Goal: Task Accomplishment & Management: Manage account settings

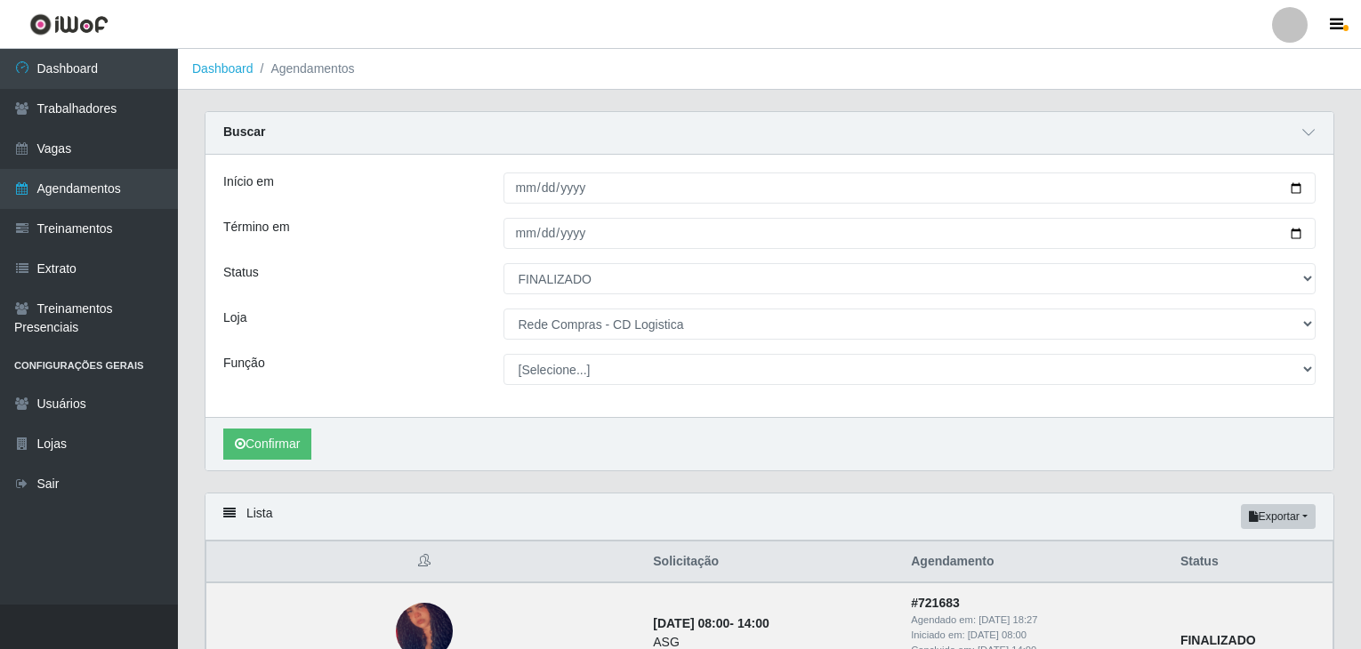
select select "FINALIZADO"
select select "429"
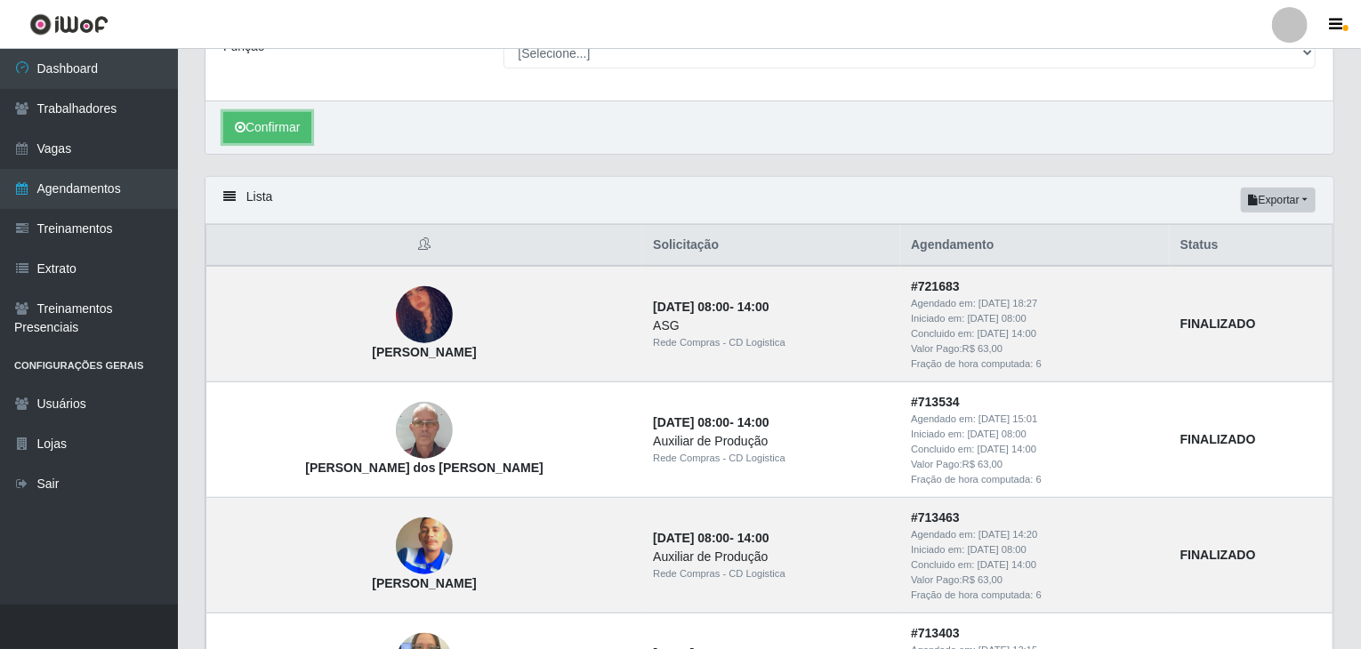
scroll to position [295, 0]
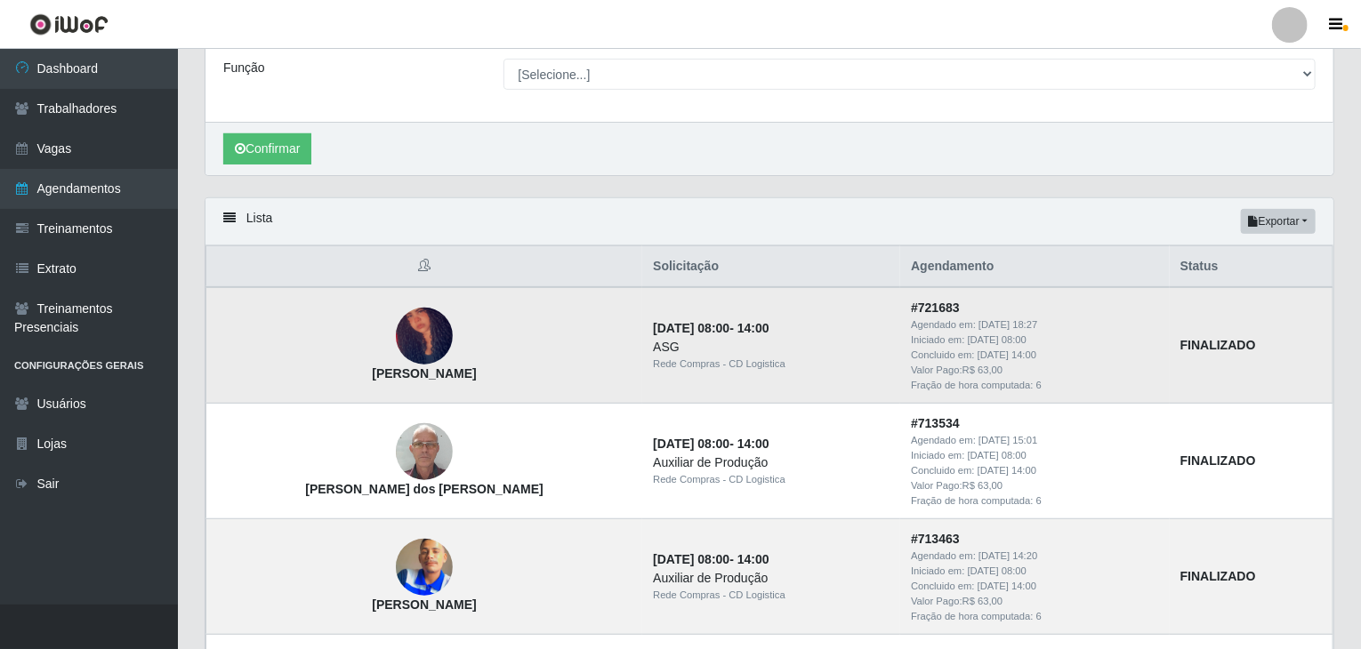
drag, startPoint x: 324, startPoint y: 371, endPoint x: 472, endPoint y: 378, distance: 148.7
click at [472, 378] on td "[PERSON_NAME]" at bounding box center [424, 345] width 437 height 116
drag, startPoint x: 569, startPoint y: 344, endPoint x: 705, endPoint y: 374, distance: 138.6
click at [705, 374] on td "29/08/2025, 08:00 - 14:00 ASG Rede Compras - CD Logistica" at bounding box center [771, 345] width 258 height 116
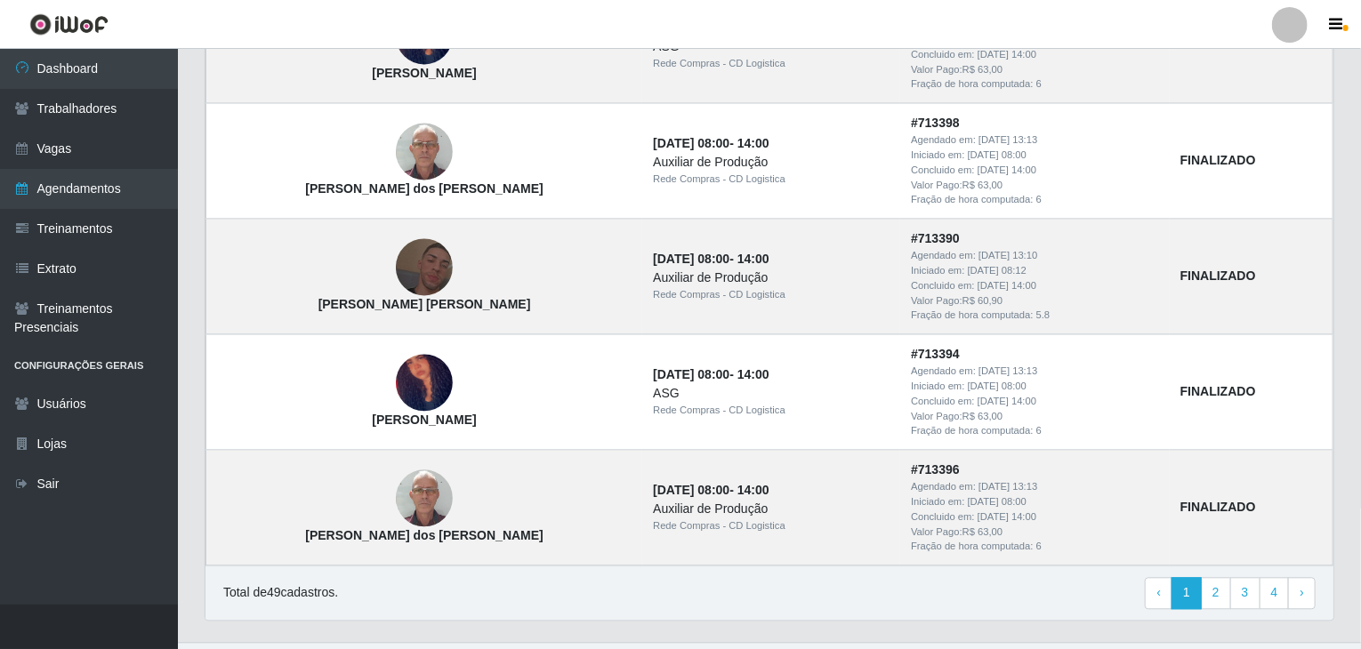
scroll to position [1784, 0]
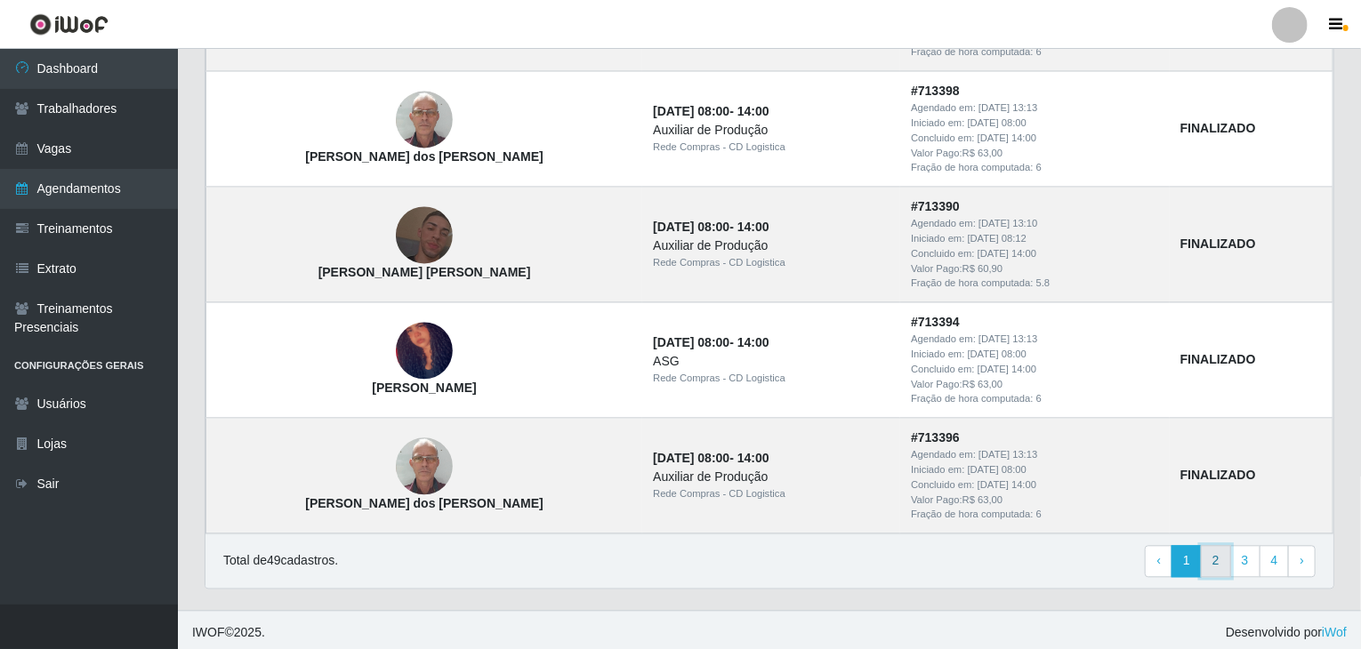
click at [1214, 559] on link "2" at bounding box center [1216, 561] width 30 height 32
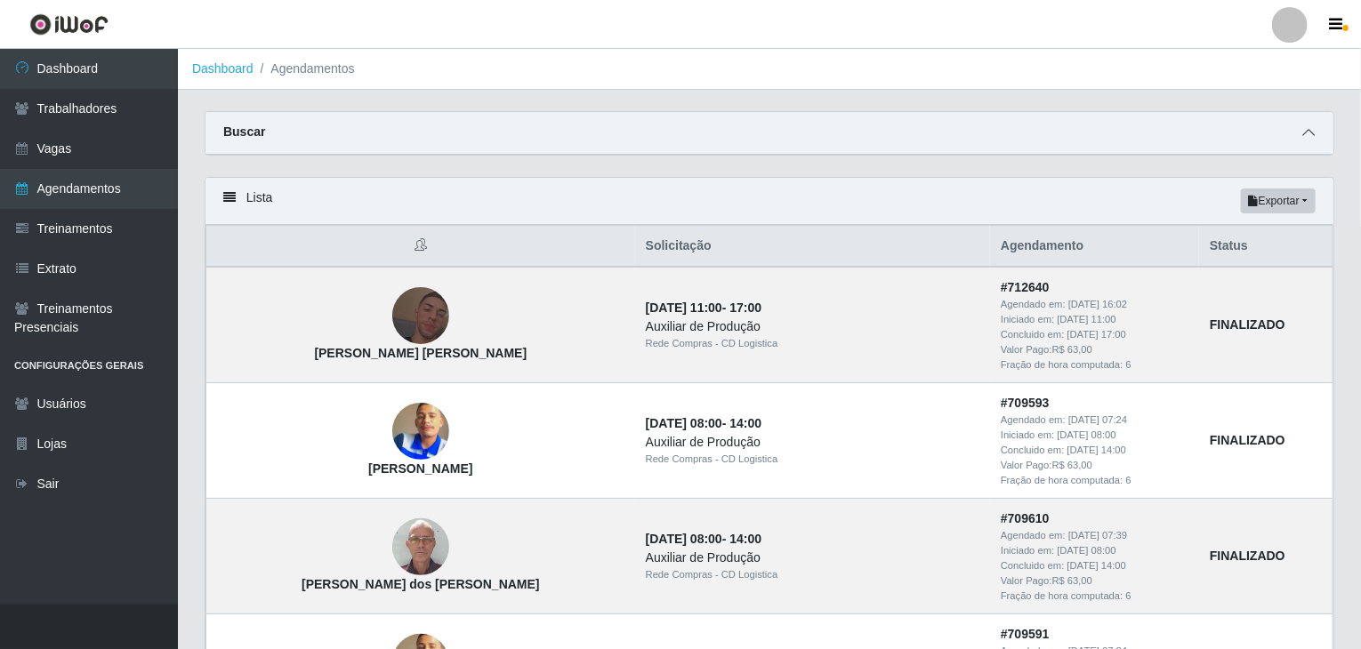
click at [1309, 133] on icon at bounding box center [1308, 132] width 12 height 12
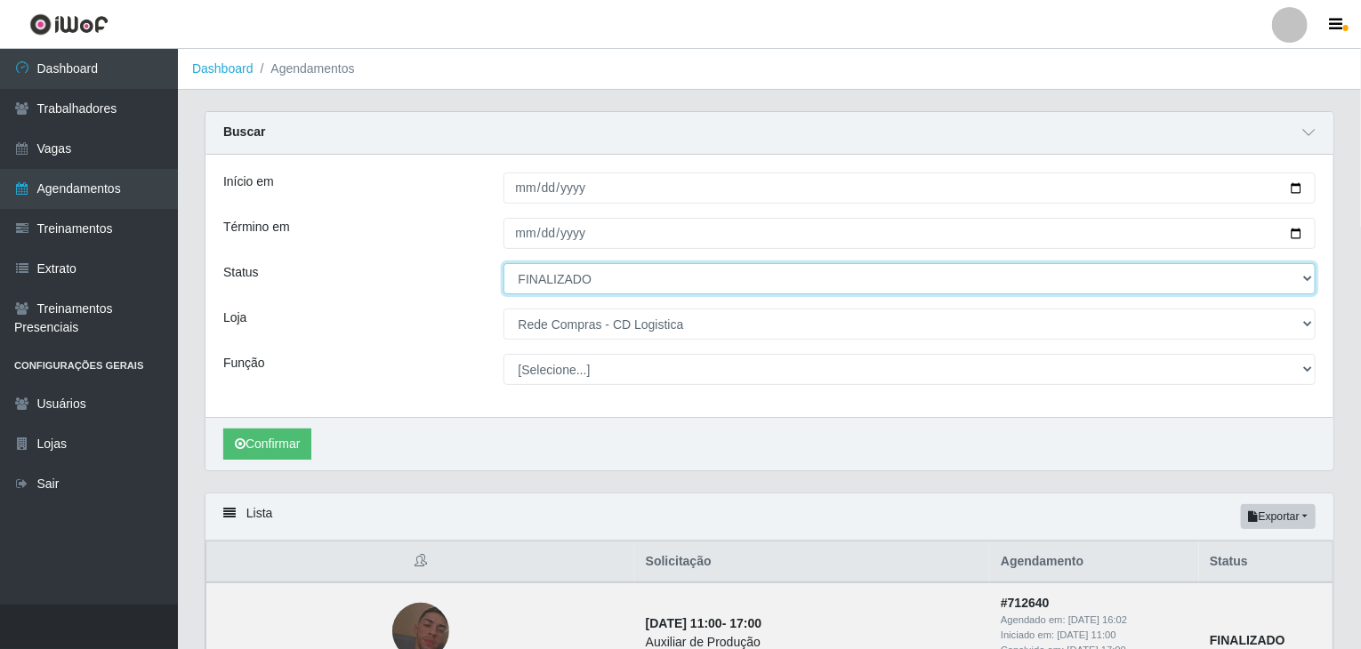
click at [580, 278] on select "[Selecione...] AGENDADO AGUARDANDO LIBERAR EM ANDAMENTO EM REVISÃO FINALIZADO C…" at bounding box center [909, 278] width 813 height 31
click at [503, 263] on select "[Selecione...] AGENDADO AGUARDANDO LIBERAR EM ANDAMENTO EM REVISÃO FINALIZADO C…" at bounding box center [909, 278] width 813 height 31
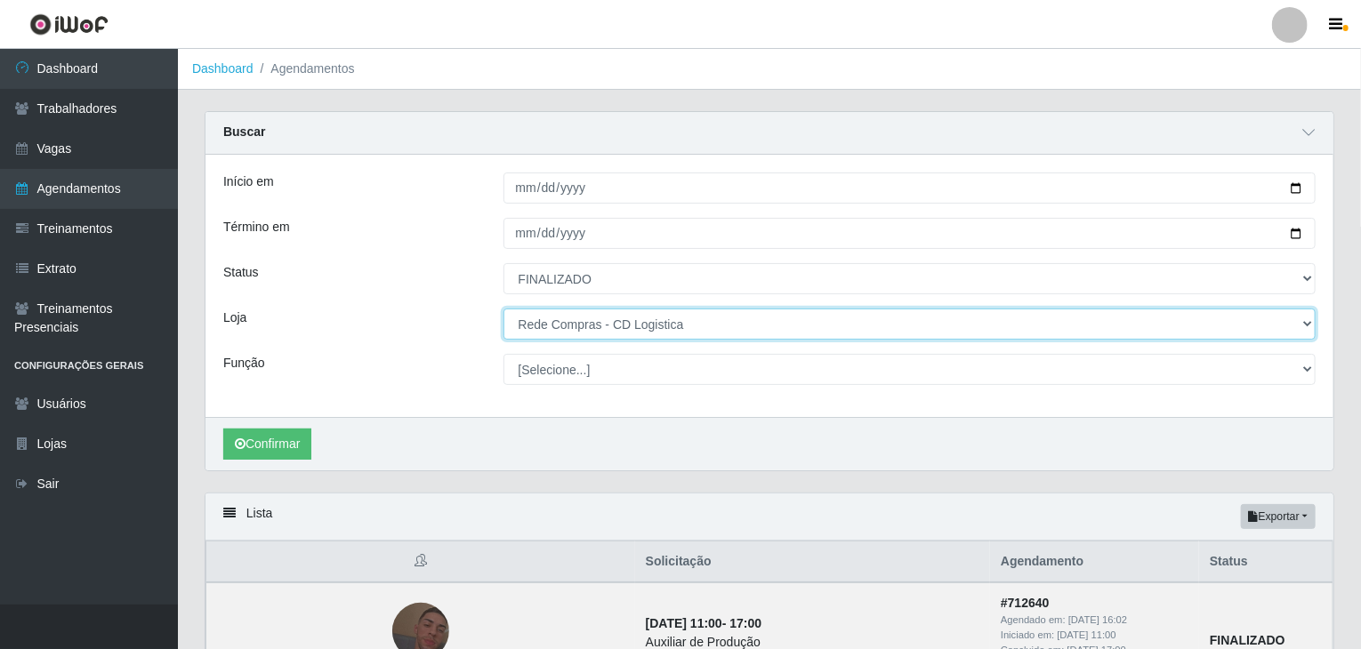
click at [591, 326] on select "[Selecione...] Rede Compras - CD Logistica" at bounding box center [909, 324] width 813 height 31
click at [503, 309] on select "[Selecione...] Rede Compras - CD Logistica" at bounding box center [909, 324] width 813 height 31
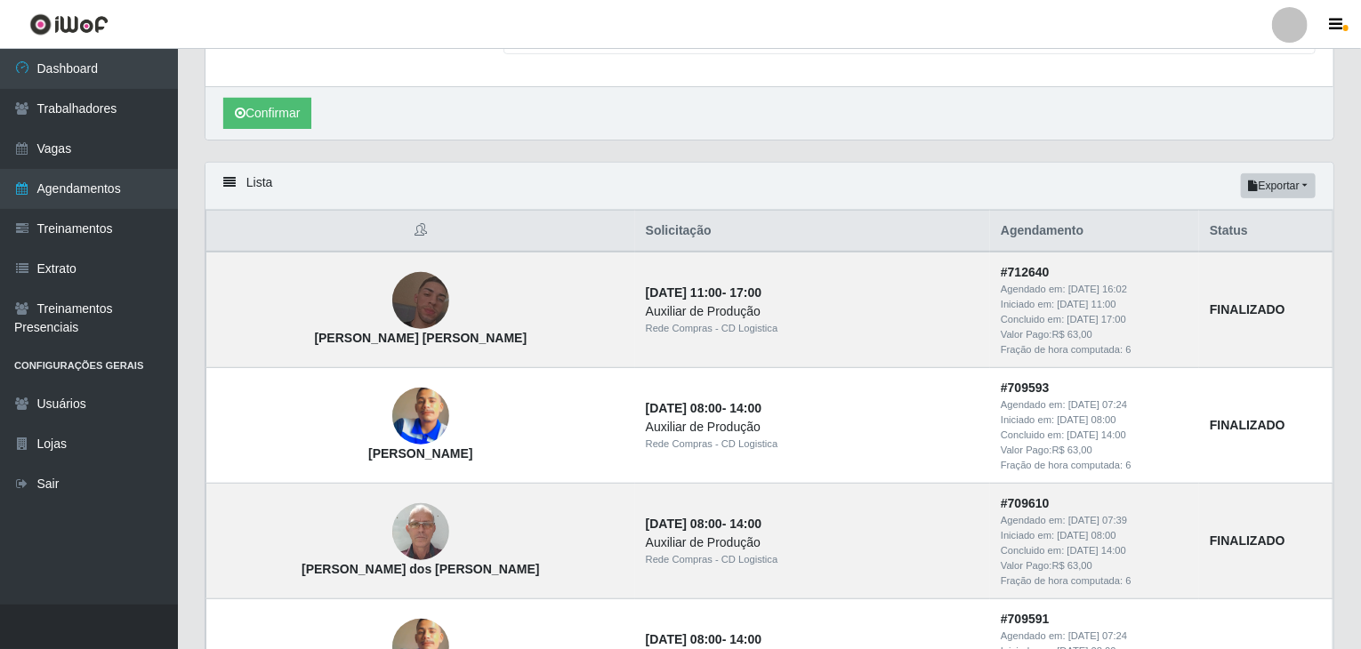
scroll to position [354, 0]
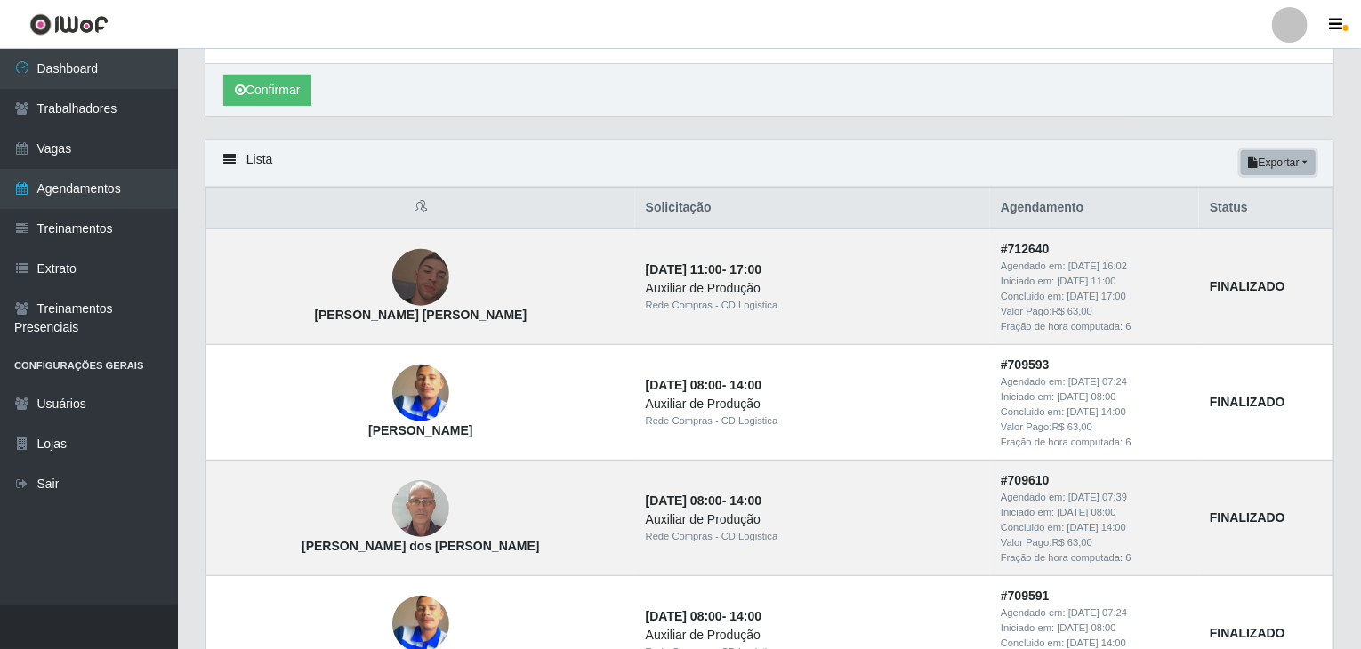
click at [1276, 152] on button "Exportar" at bounding box center [1278, 162] width 75 height 25
click at [1255, 240] on button "Excel" at bounding box center [1246, 233] width 141 height 36
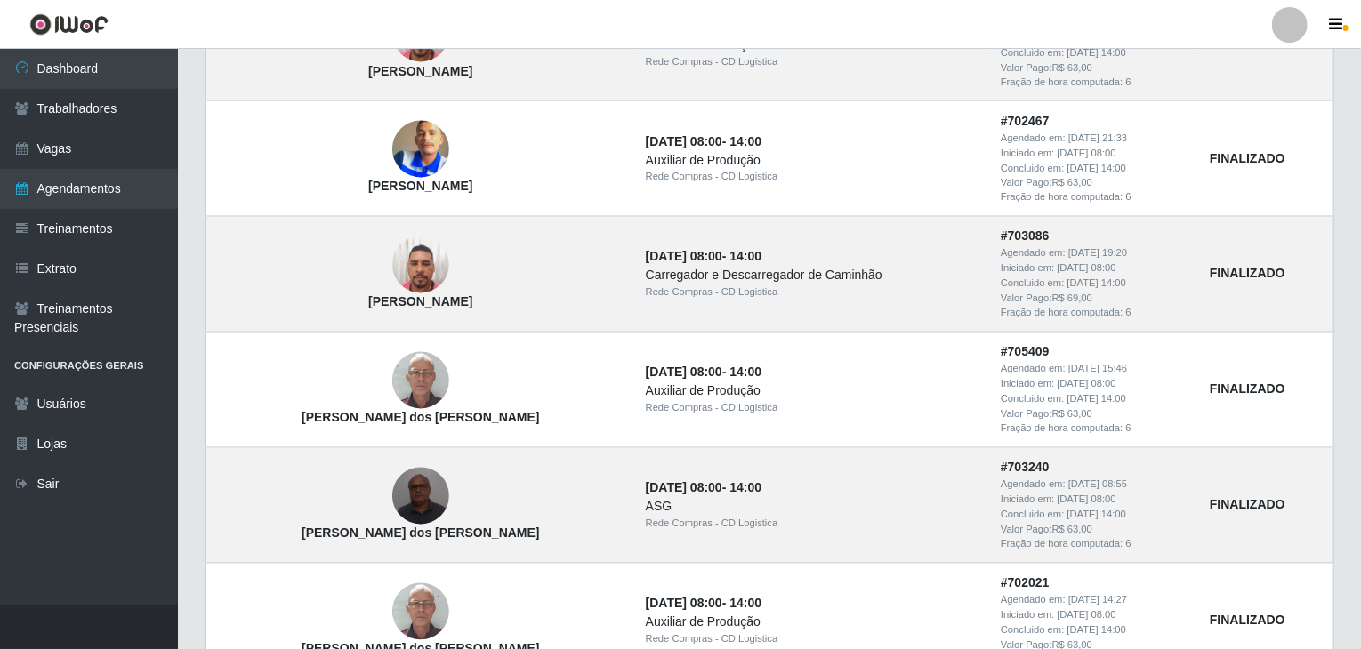
scroll to position [1531, 0]
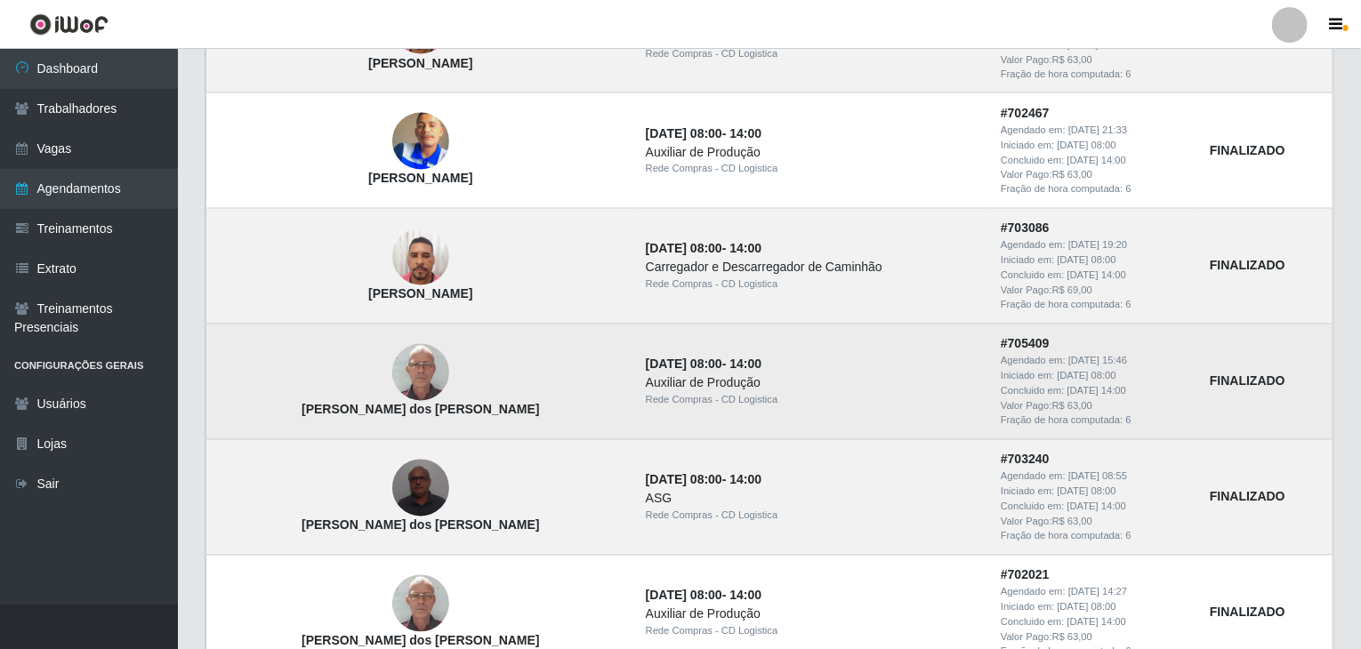
drag, startPoint x: 1057, startPoint y: 371, endPoint x: 1096, endPoint y: 392, distance: 44.6
click at [1096, 392] on td "# 705409 Agendado em: 13/08/2025, 15:46 Iniciado em: 15/08/2025, 08:00 Concluid…" at bounding box center [1094, 383] width 209 height 116
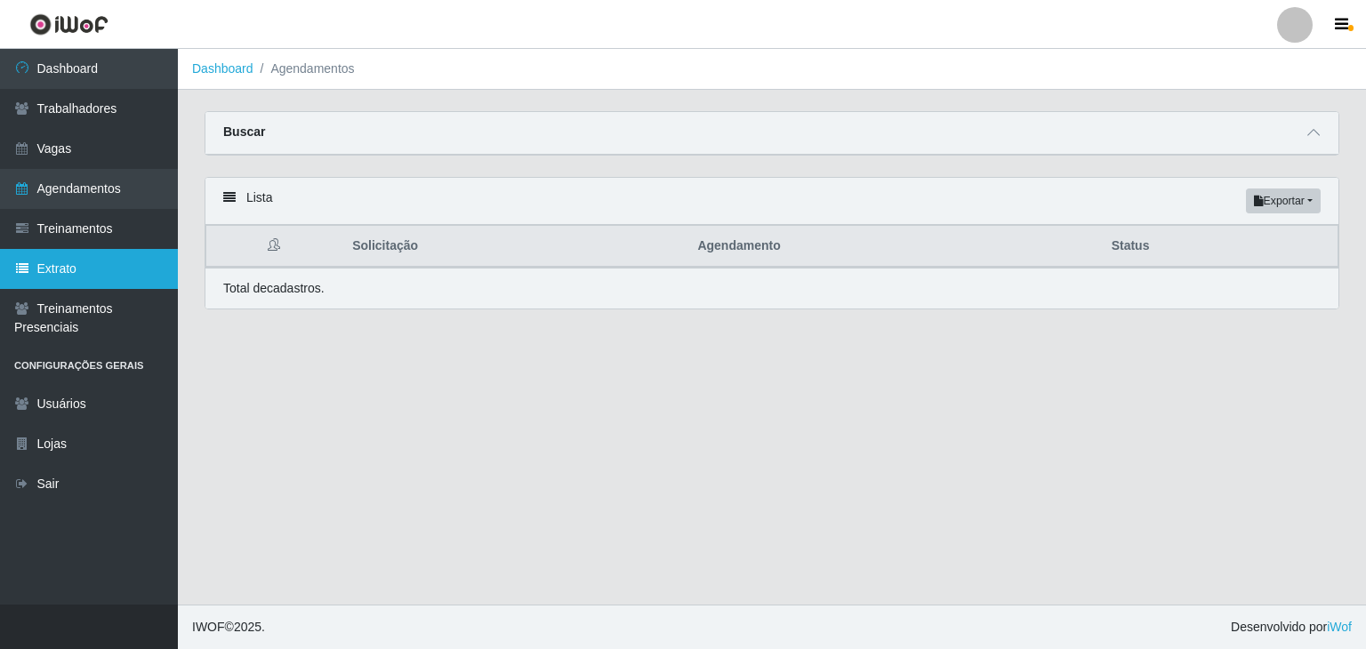
click at [89, 249] on link "Extrato" at bounding box center [89, 269] width 178 height 40
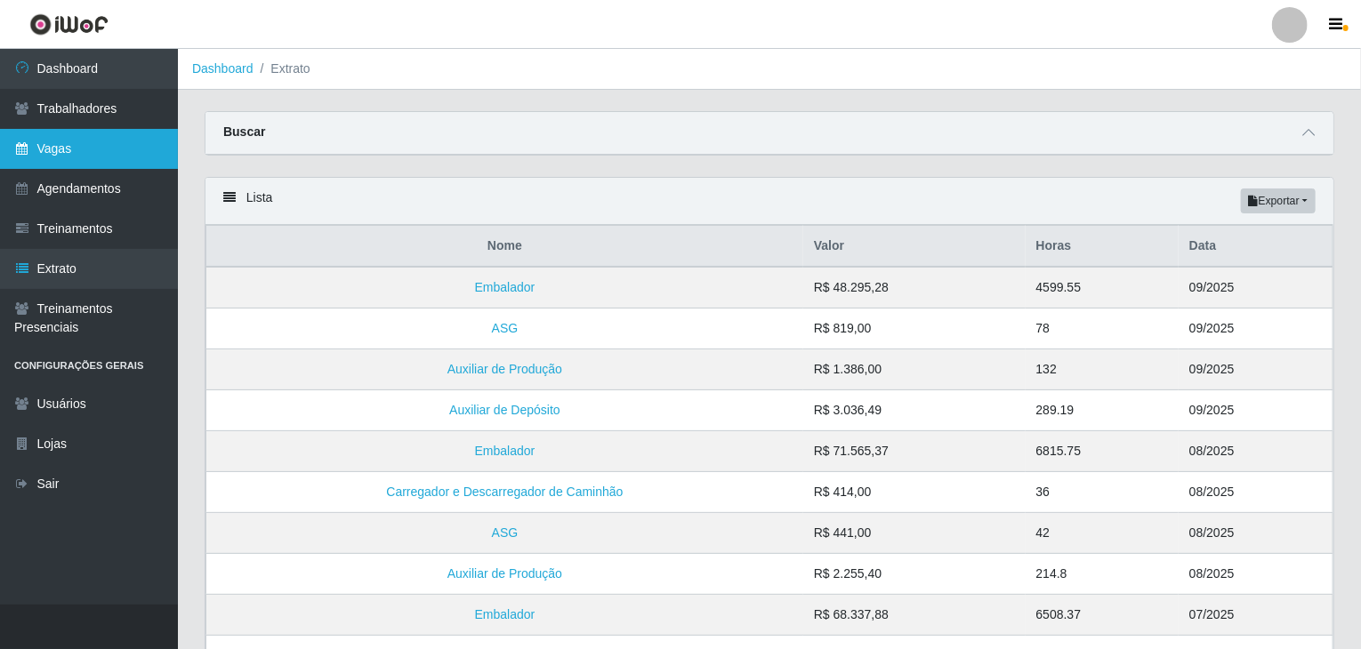
click at [93, 165] on link "Vagas" at bounding box center [89, 149] width 178 height 40
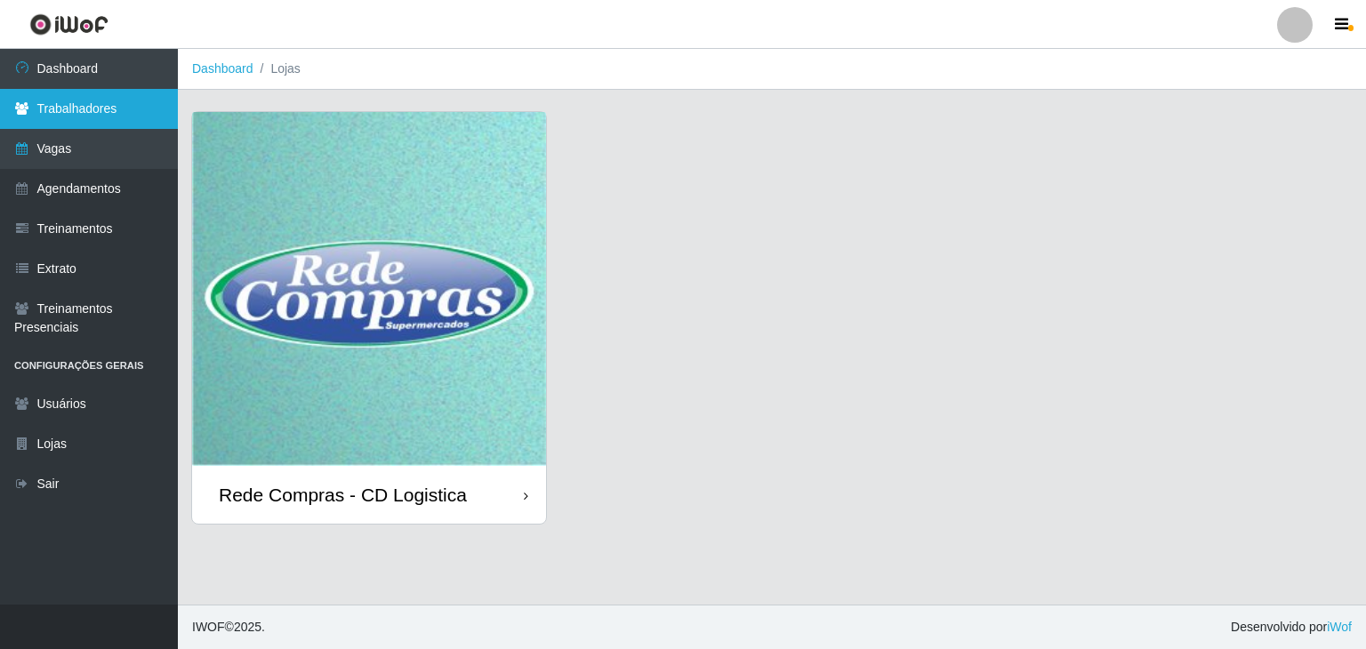
click at [95, 124] on link "Trabalhadores" at bounding box center [89, 109] width 178 height 40
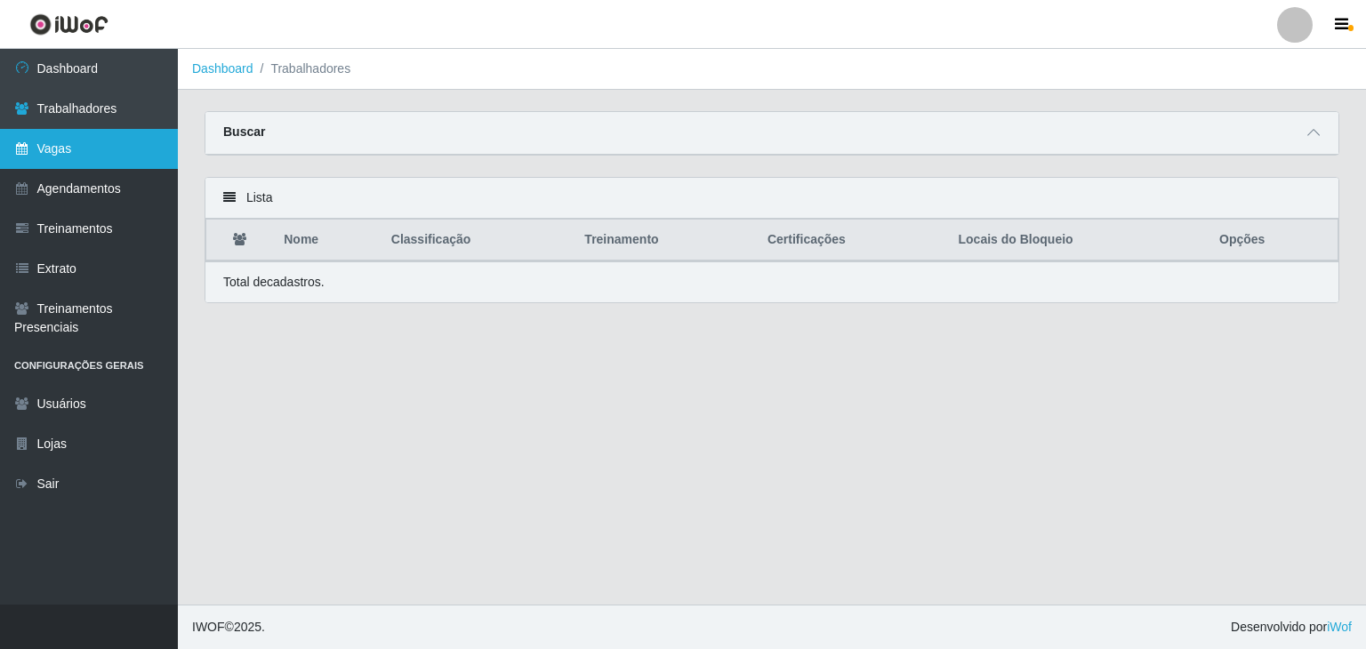
click at [68, 161] on link "Vagas" at bounding box center [89, 149] width 178 height 40
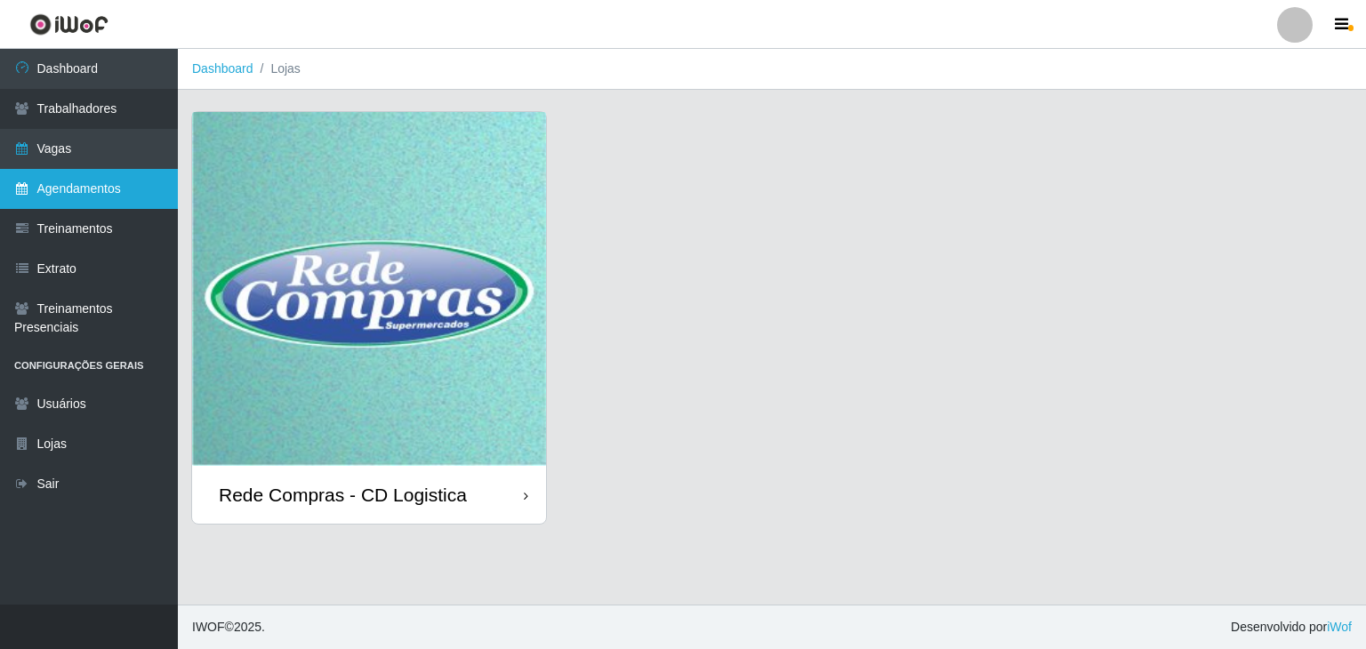
click at [68, 204] on link "Agendamentos" at bounding box center [89, 189] width 178 height 40
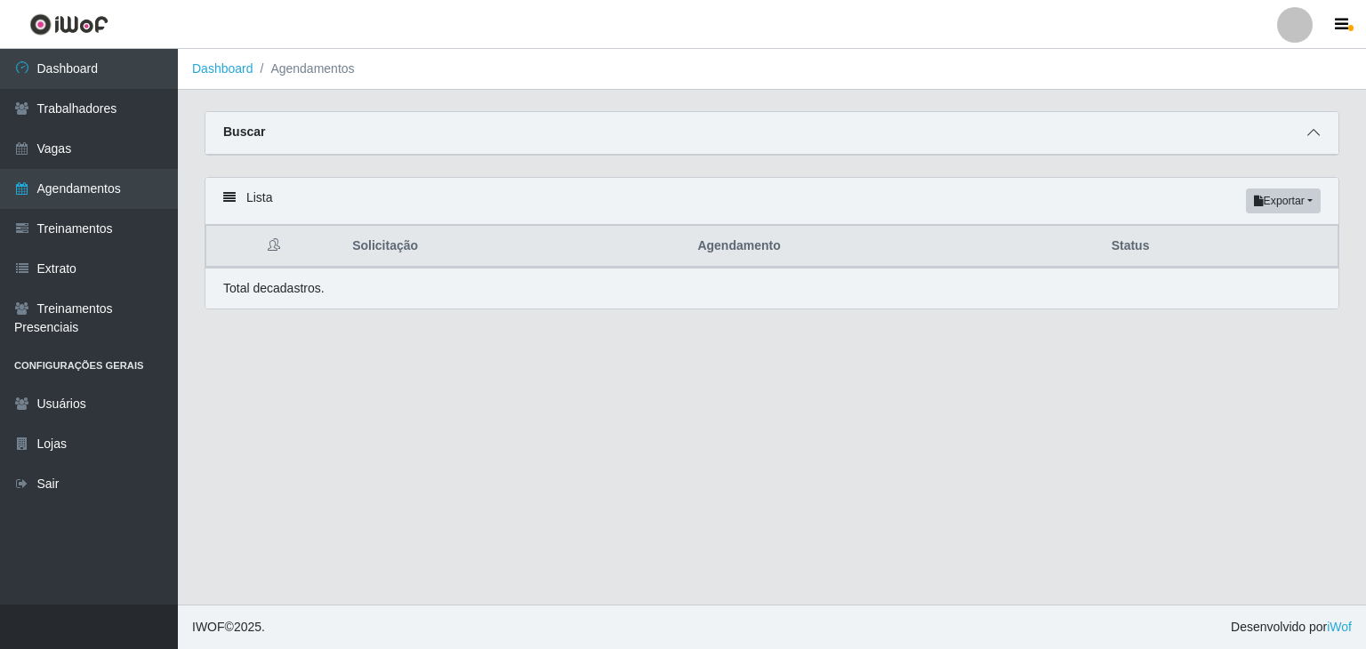
click at [1029, 131] on icon at bounding box center [1314, 132] width 12 height 12
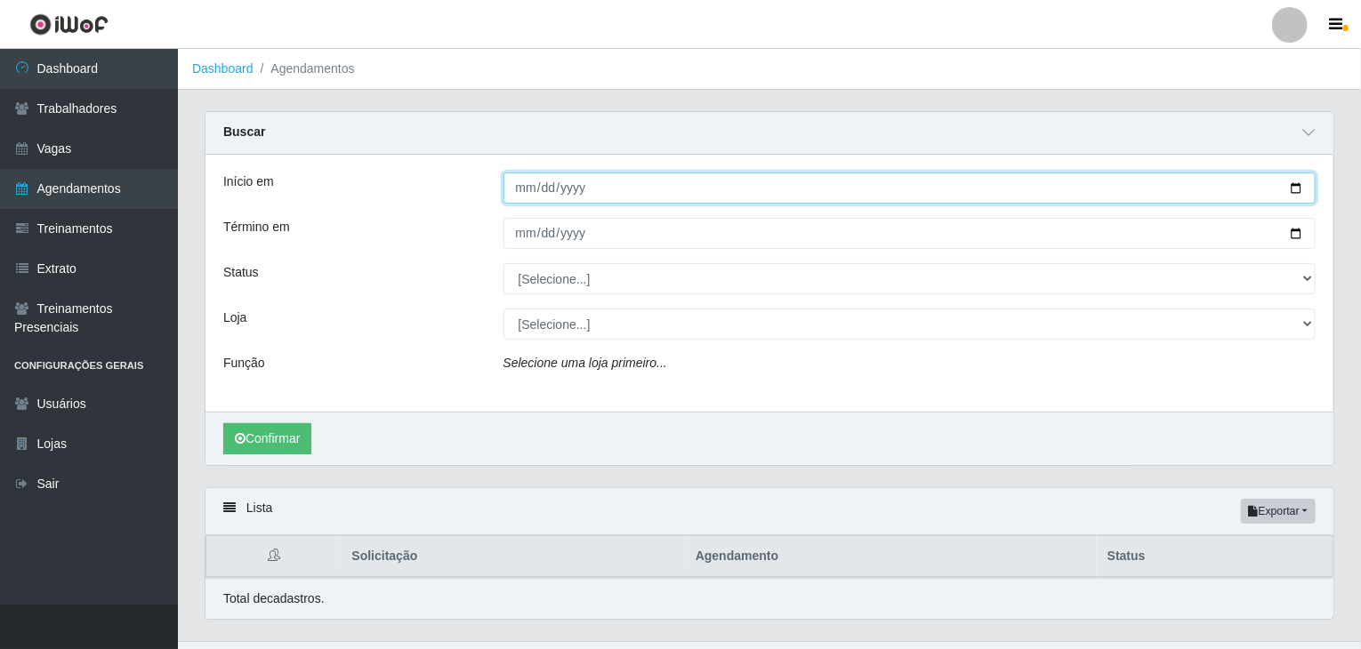
click at [519, 188] on input "Início em" at bounding box center [909, 188] width 813 height 31
type input "[DATE]"
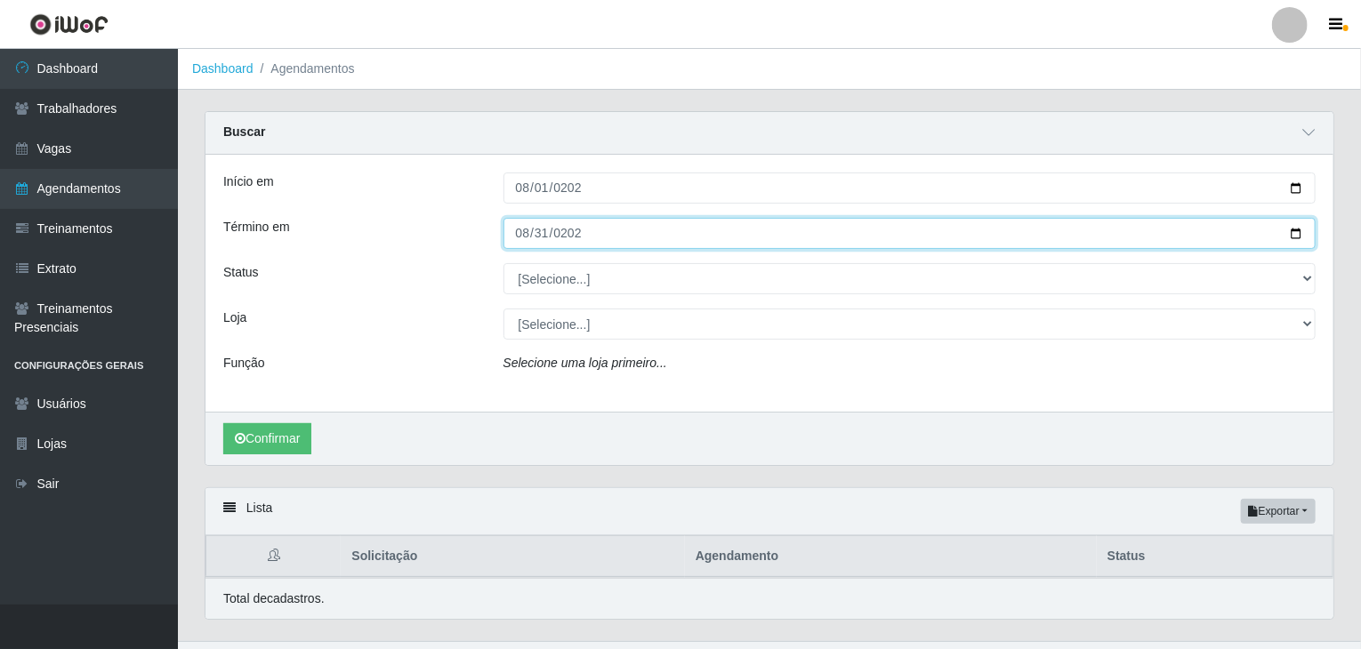
type input "[DATE]"
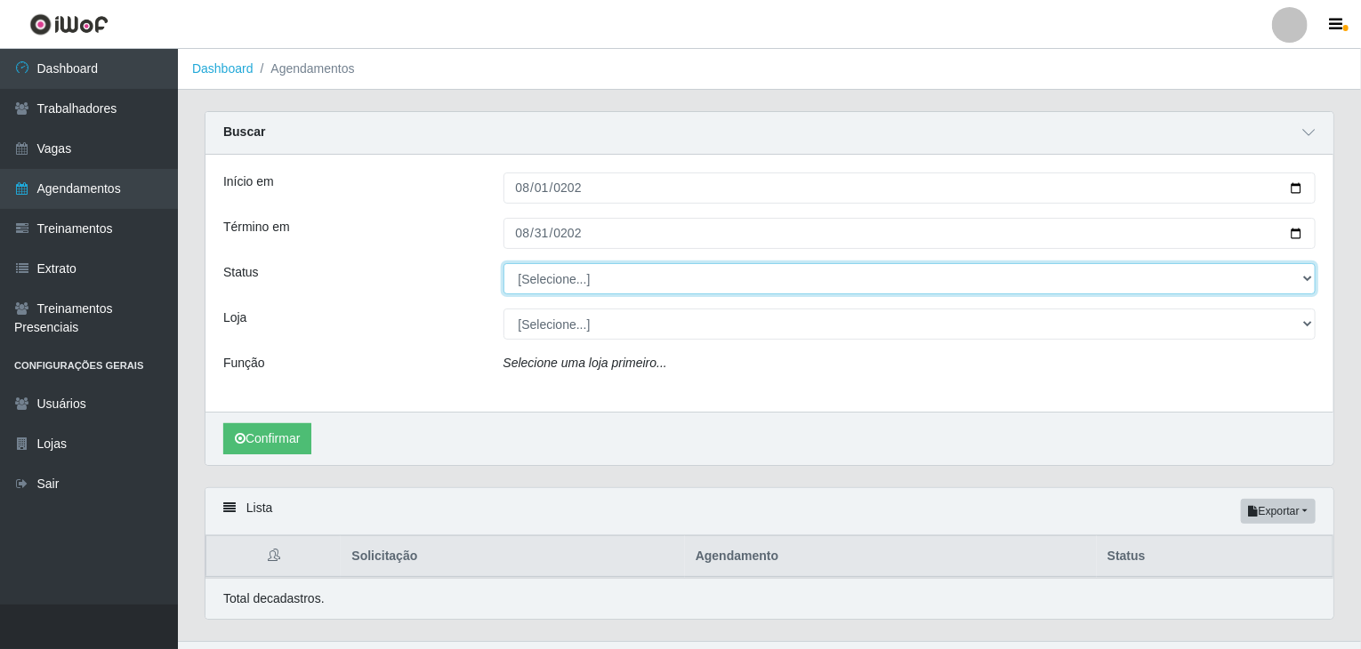
click at [582, 282] on select "[Selecione...] AGENDADO AGUARDANDO LIBERAR EM ANDAMENTO EM REVISÃO FINALIZADO C…" at bounding box center [909, 278] width 813 height 31
select select "FINALIZADO"
click at [503, 263] on select "[Selecione...] AGENDADO AGUARDANDO LIBERAR EM ANDAMENTO EM REVISÃO FINALIZADO C…" at bounding box center [909, 278] width 813 height 31
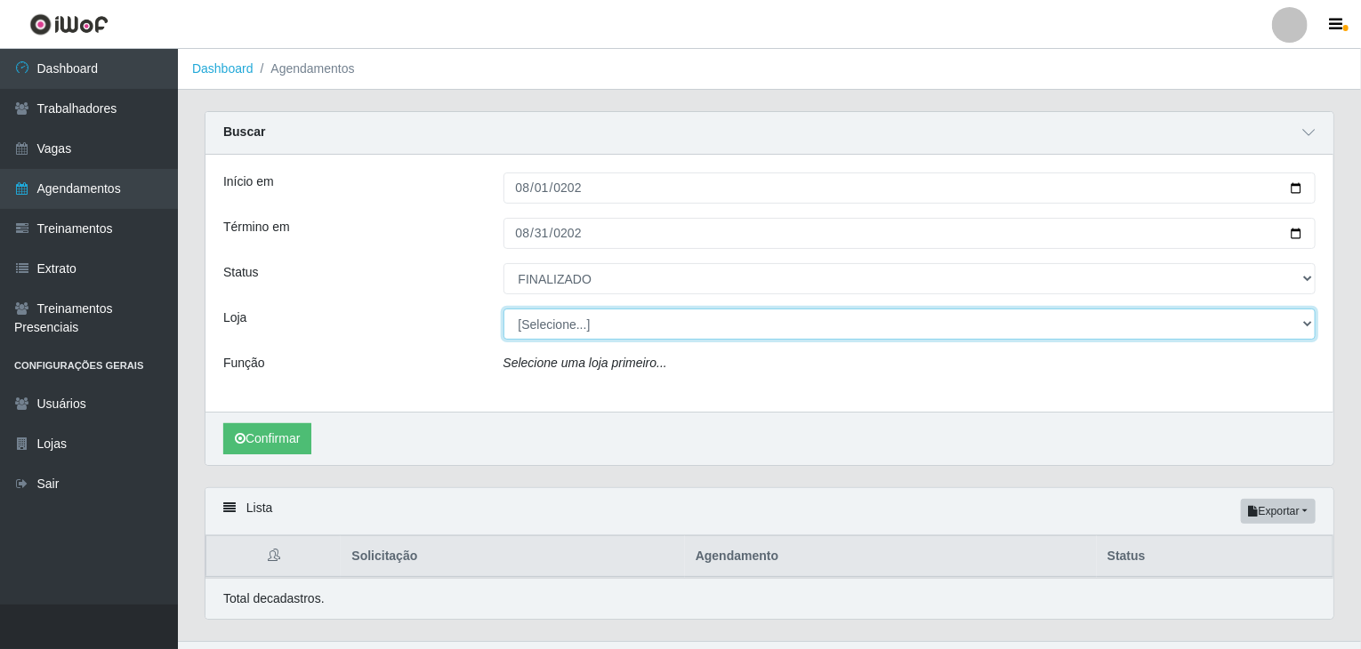
click at [546, 322] on select "[Selecione...] Rede Compras - CD Logistica" at bounding box center [909, 324] width 813 height 31
select select "429"
click at [503, 309] on select "[Selecione...] Rede Compras - CD Logistica" at bounding box center [909, 324] width 813 height 31
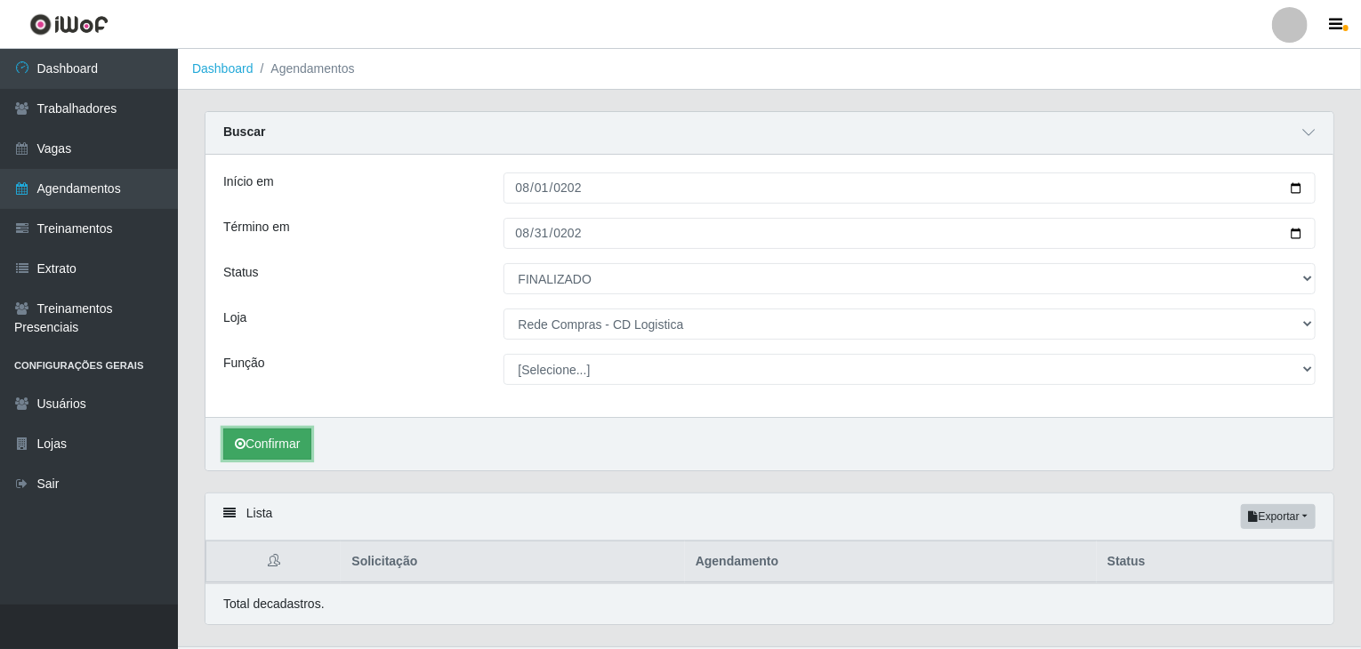
click at [280, 446] on button "Confirmar" at bounding box center [267, 444] width 88 height 31
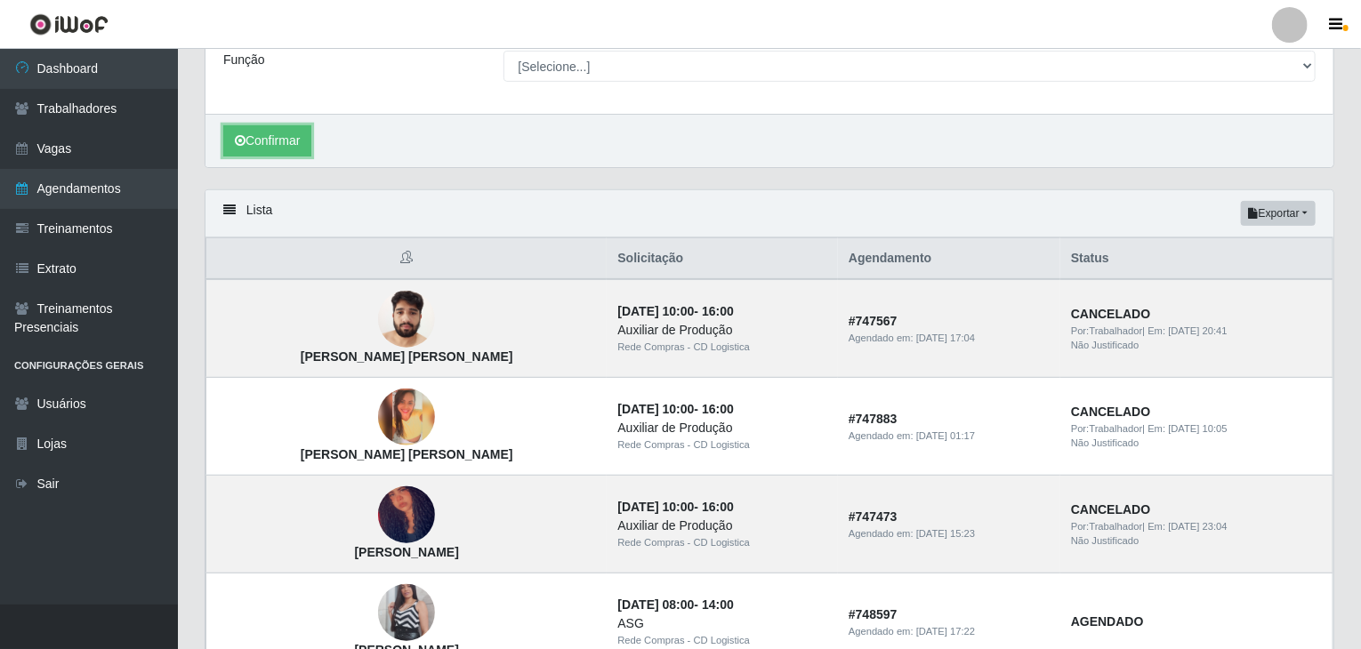
scroll to position [309, 0]
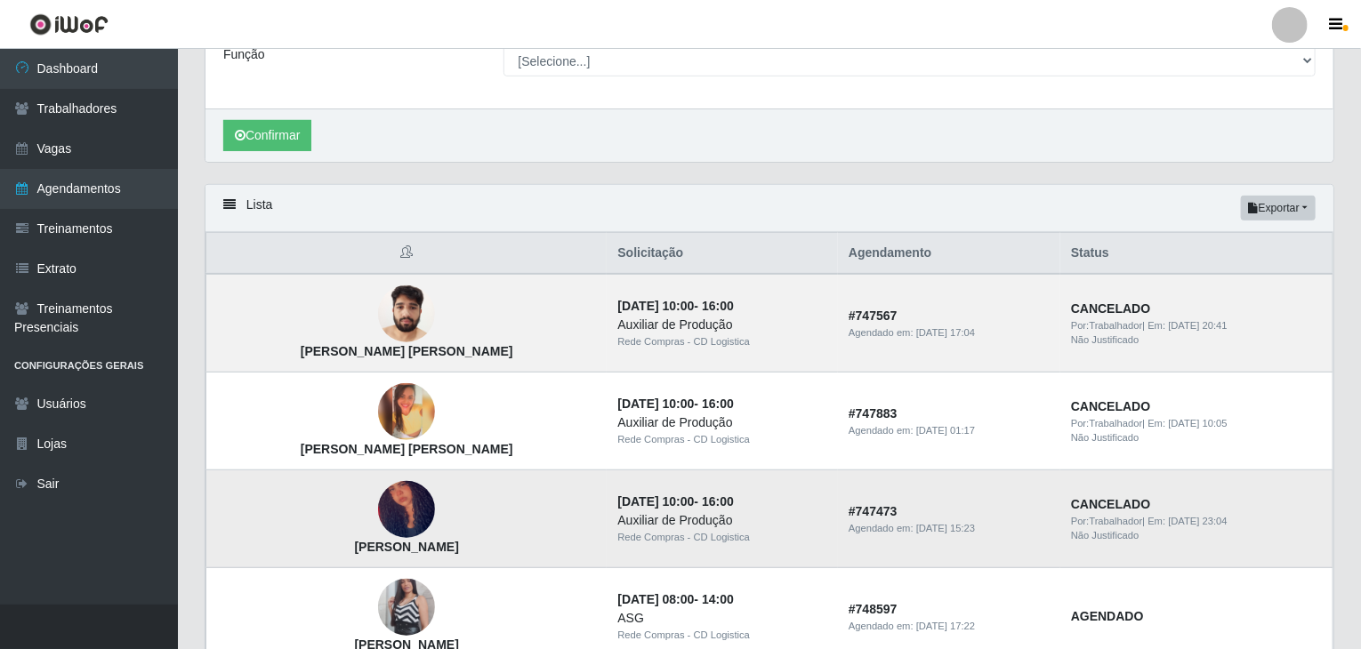
click at [378, 502] on img at bounding box center [406, 509] width 57 height 105
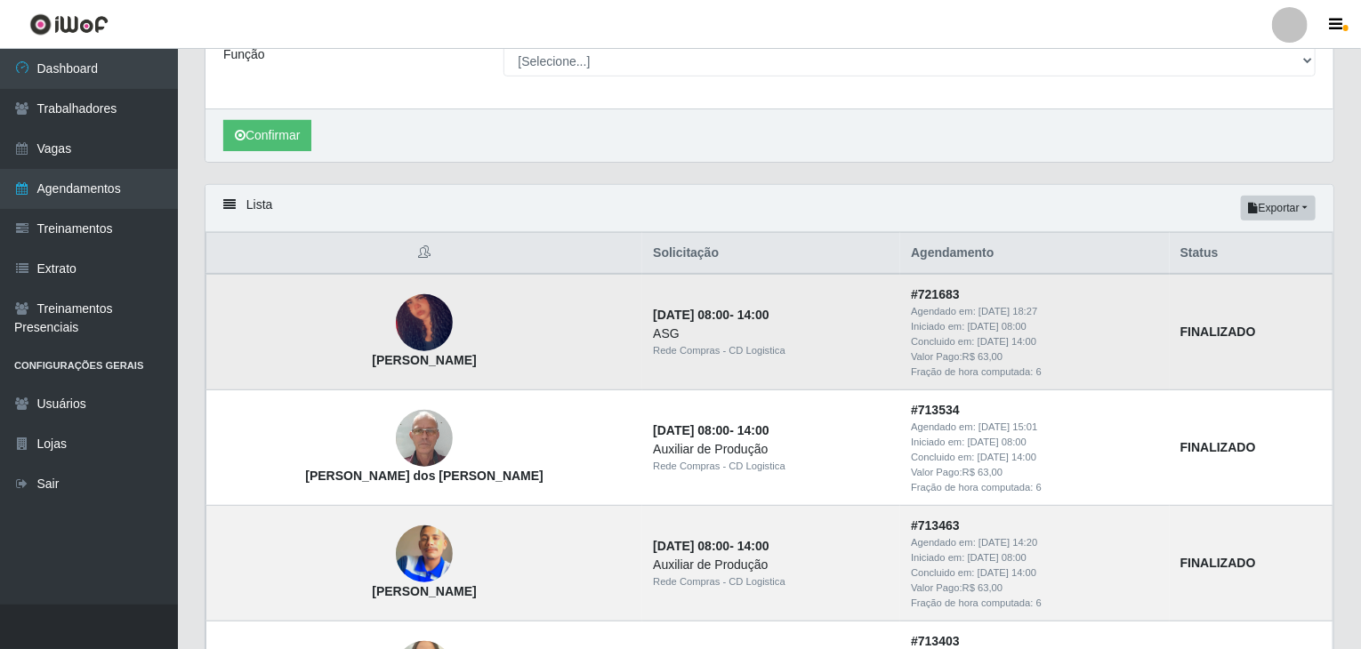
click at [396, 318] on img at bounding box center [424, 322] width 57 height 105
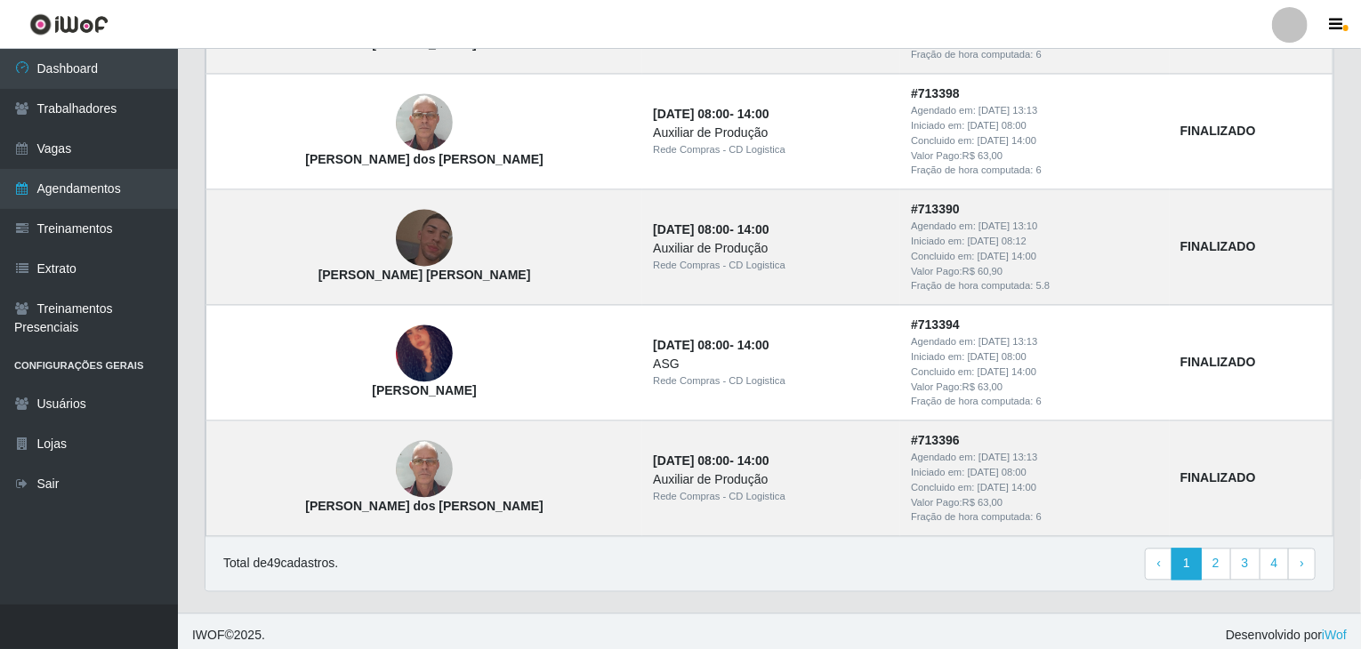
scroll to position [1784, 0]
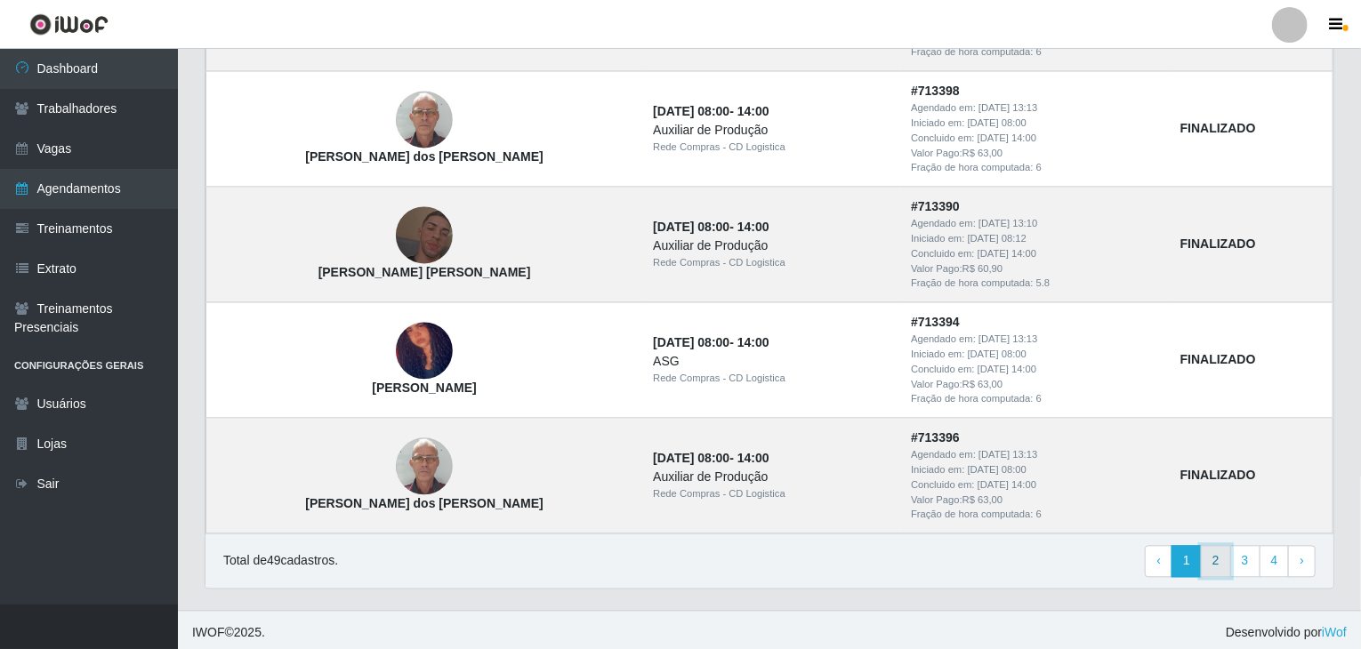
click at [1029, 552] on link "2" at bounding box center [1216, 561] width 30 height 32
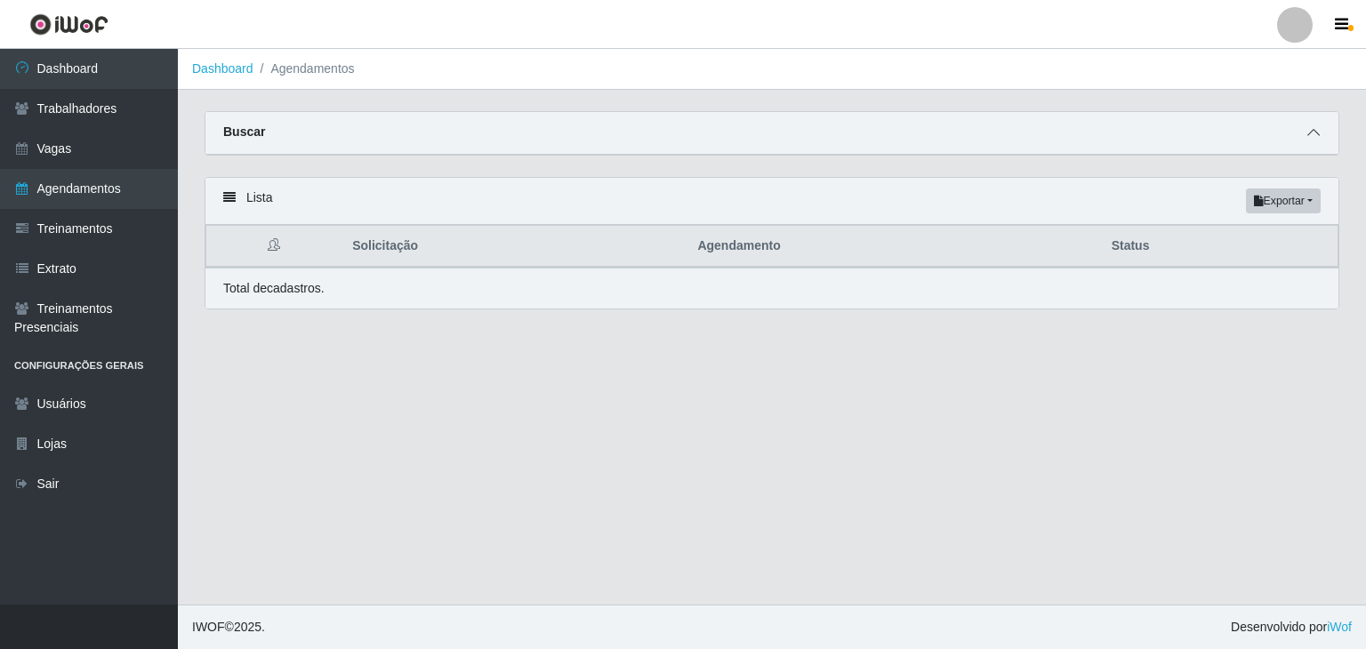
click at [1310, 136] on icon at bounding box center [1314, 132] width 12 height 12
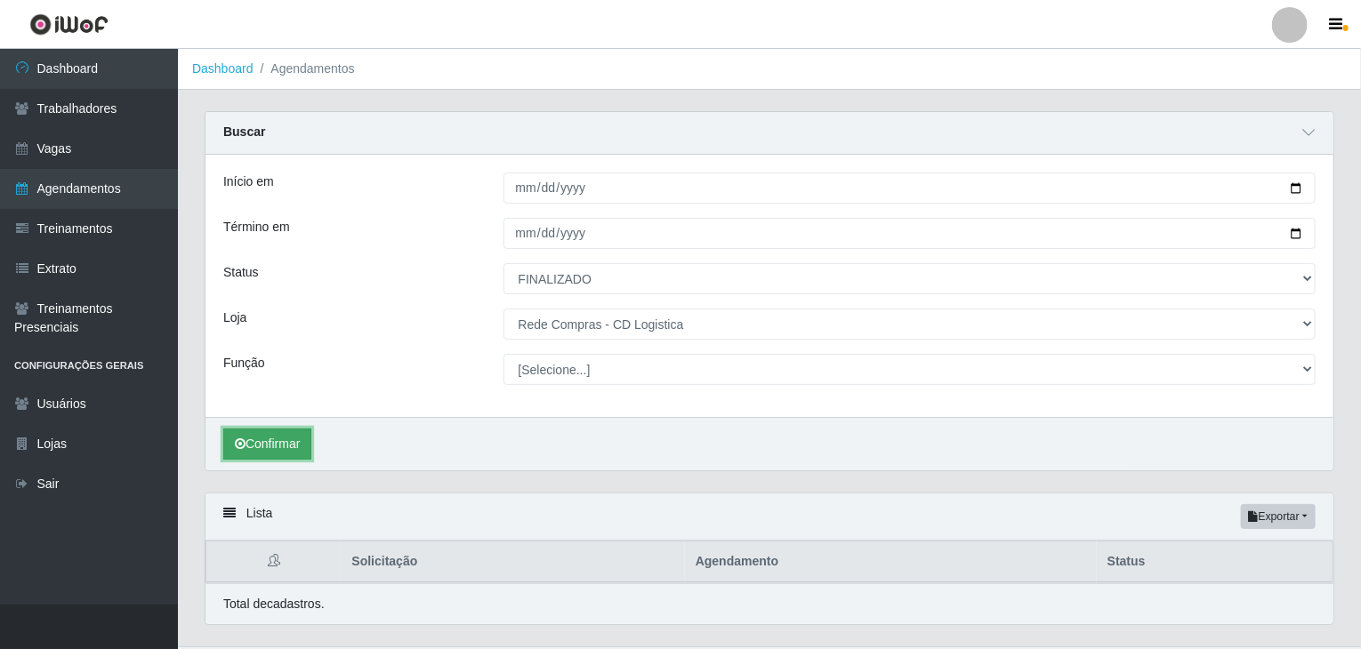
click at [272, 449] on button "Confirmar" at bounding box center [267, 444] width 88 height 31
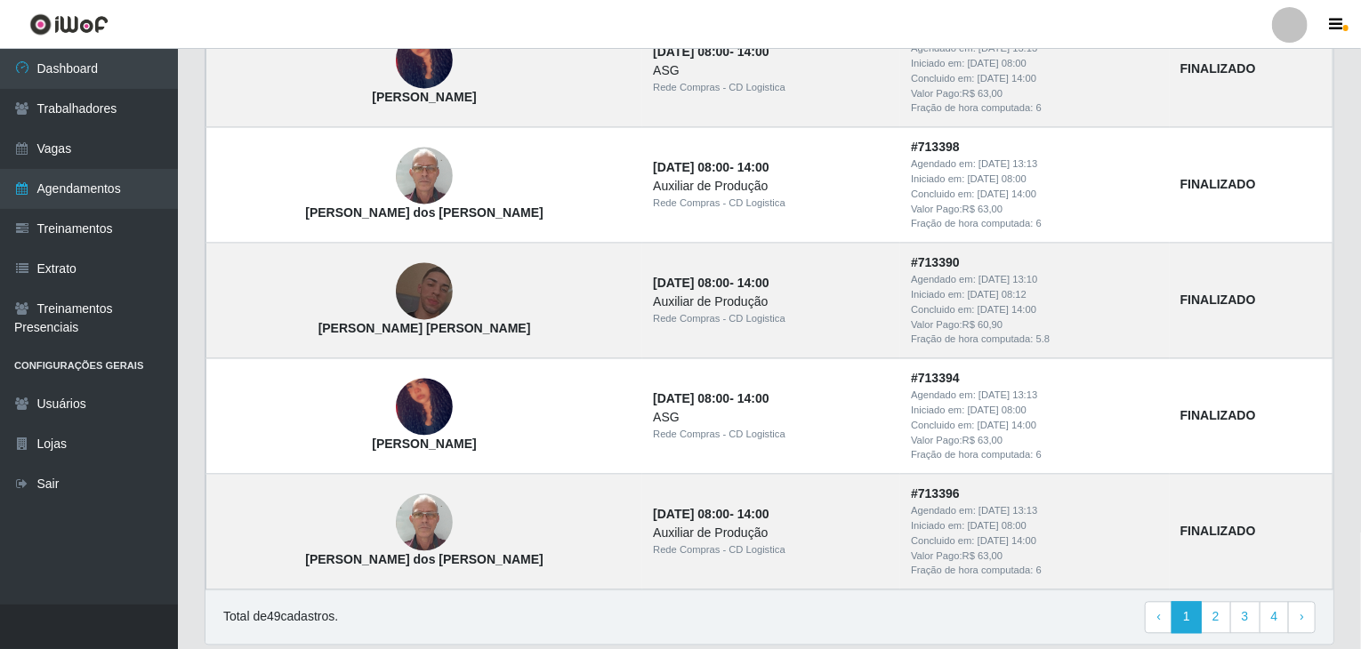
scroll to position [1731, 0]
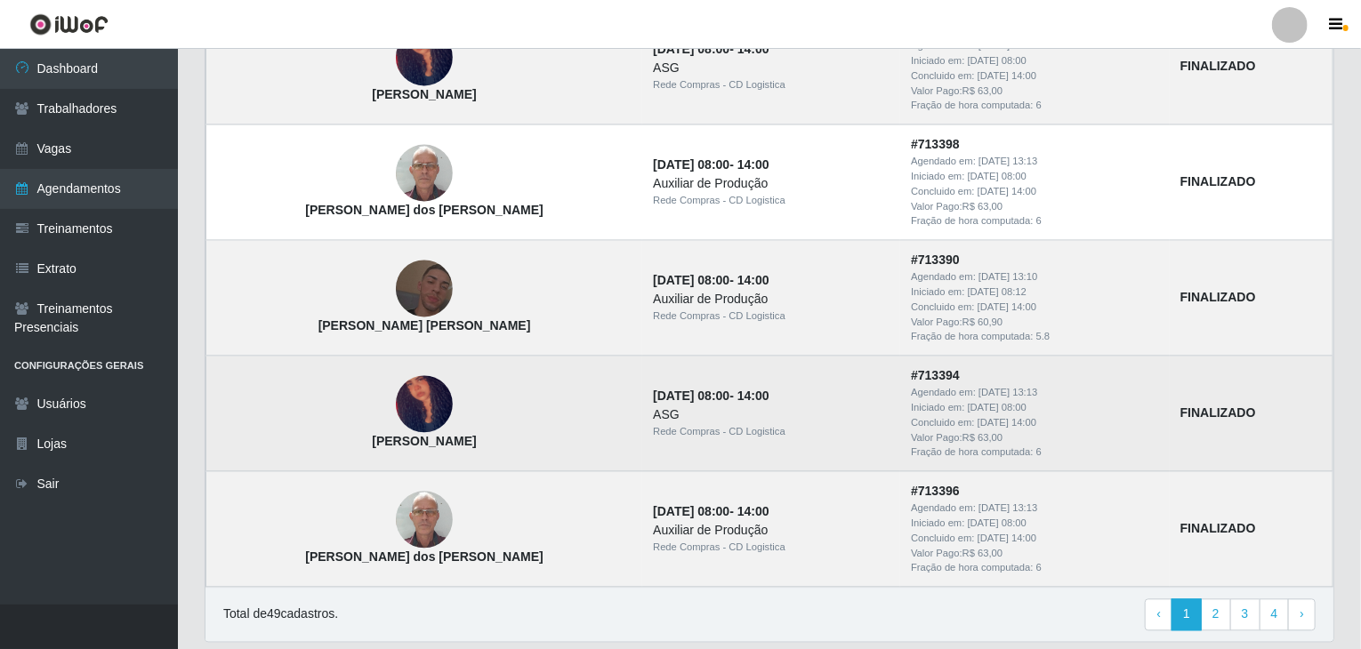
click at [396, 408] on img at bounding box center [424, 403] width 57 height 105
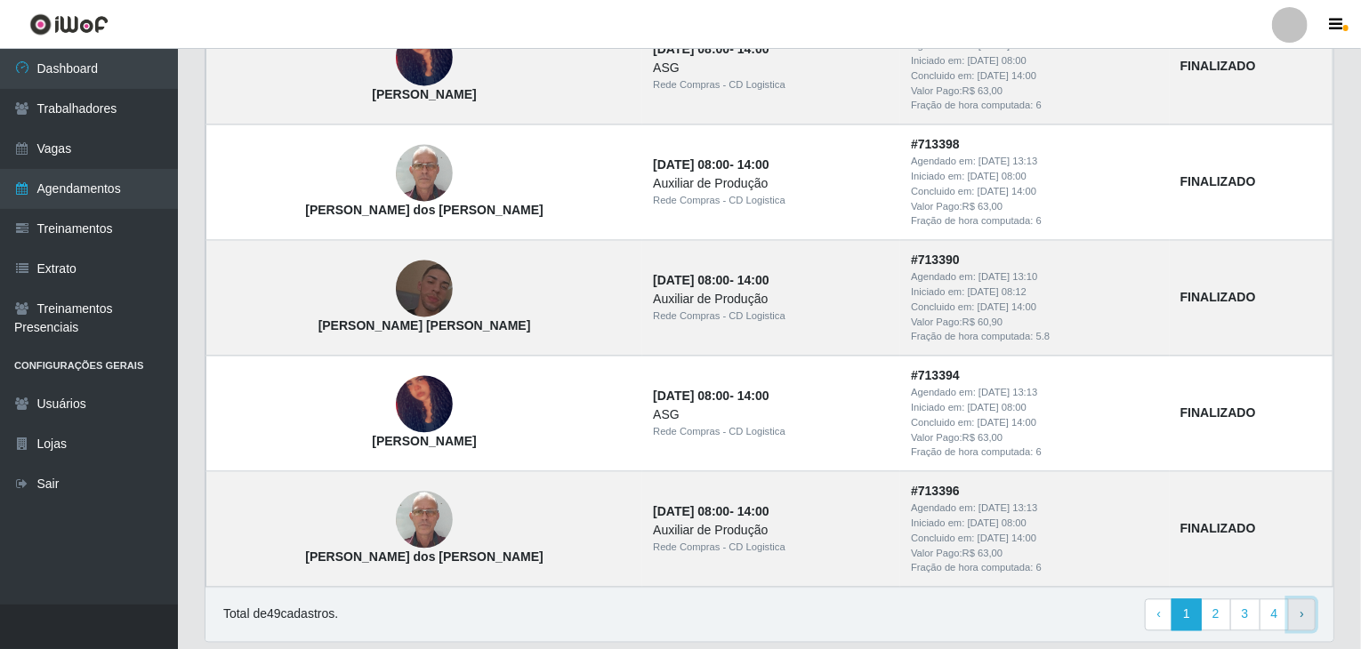
click at [1298, 603] on link "› Next" at bounding box center [1302, 615] width 28 height 32
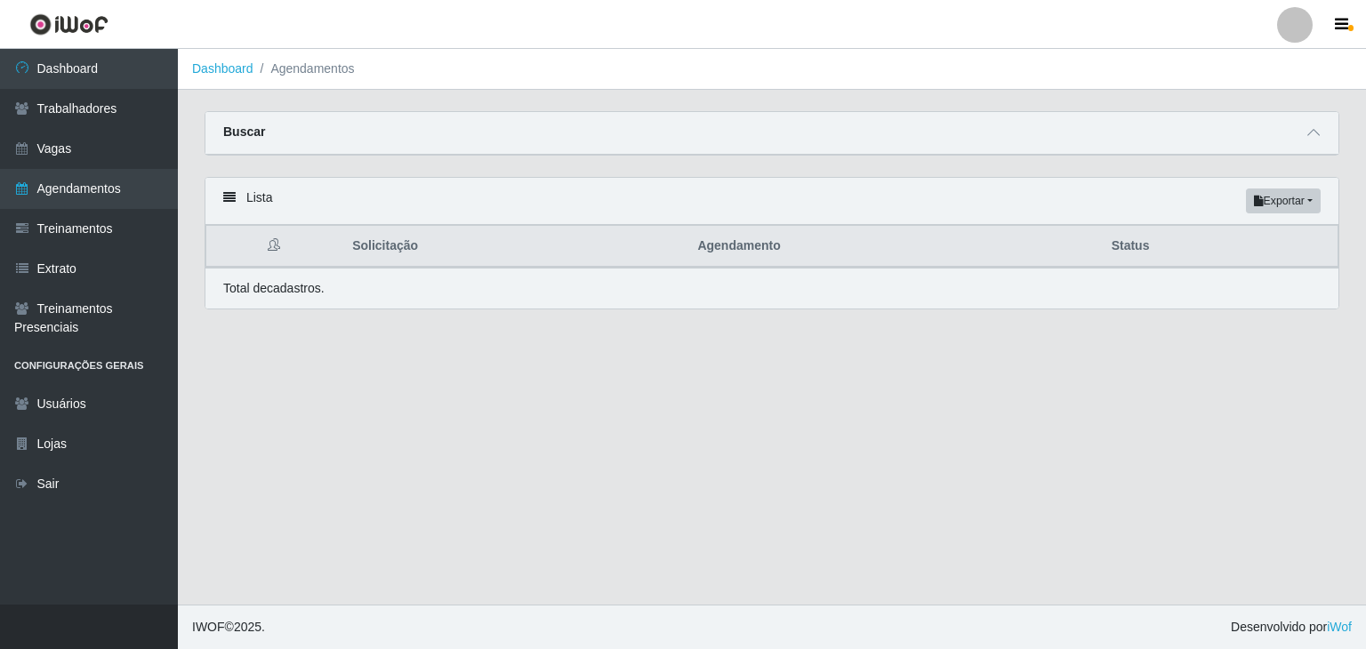
select select "FINALIZADO"
select select "429"
click at [1307, 125] on span at bounding box center [1313, 133] width 21 height 20
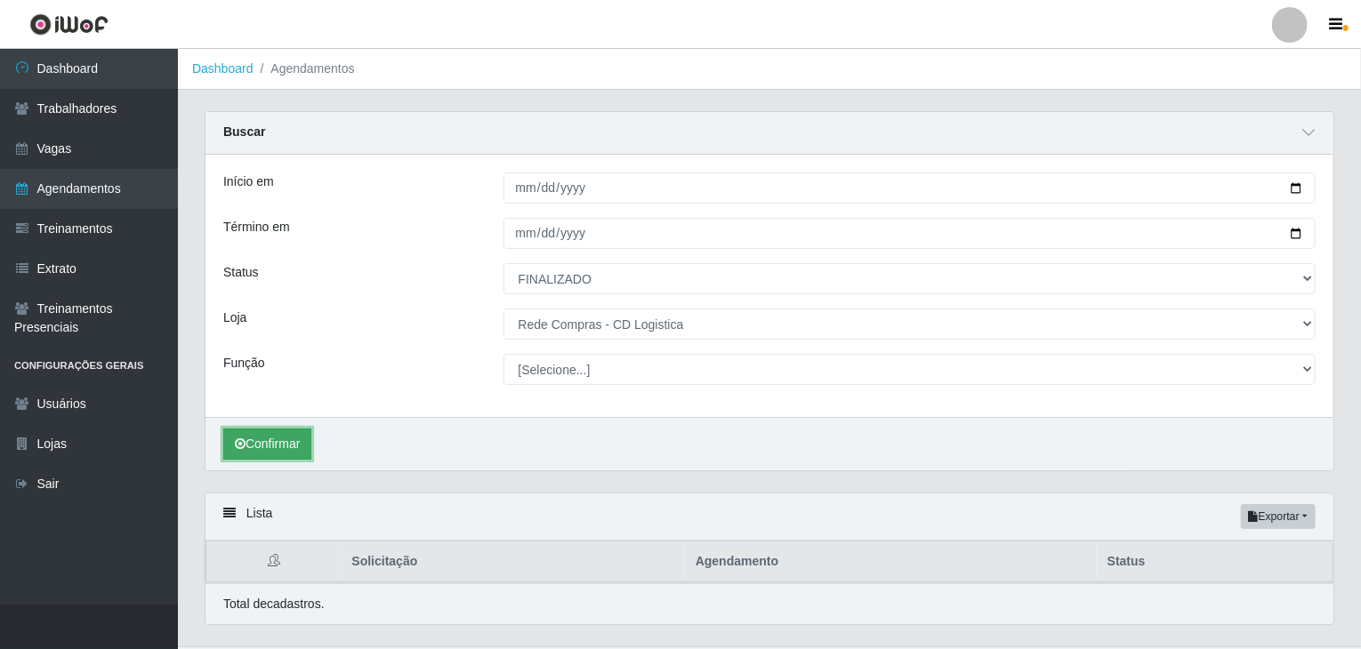
click at [281, 448] on button "Confirmar" at bounding box center [267, 444] width 88 height 31
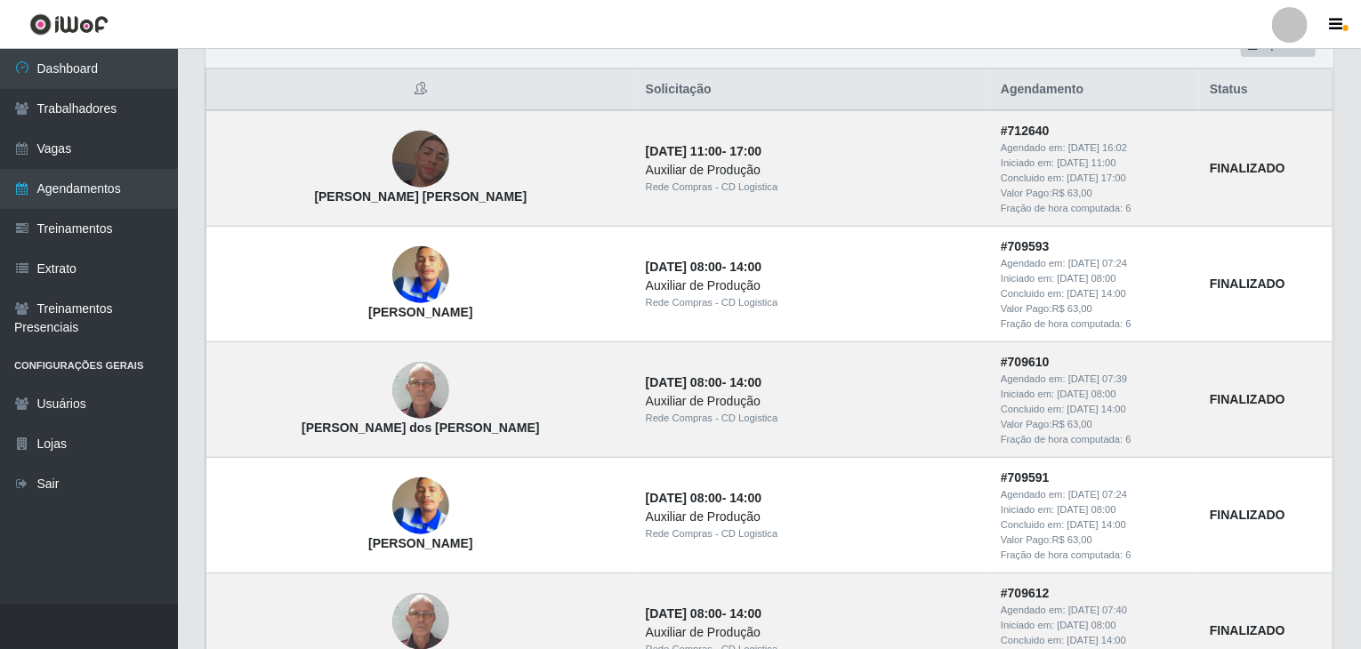
scroll to position [474, 0]
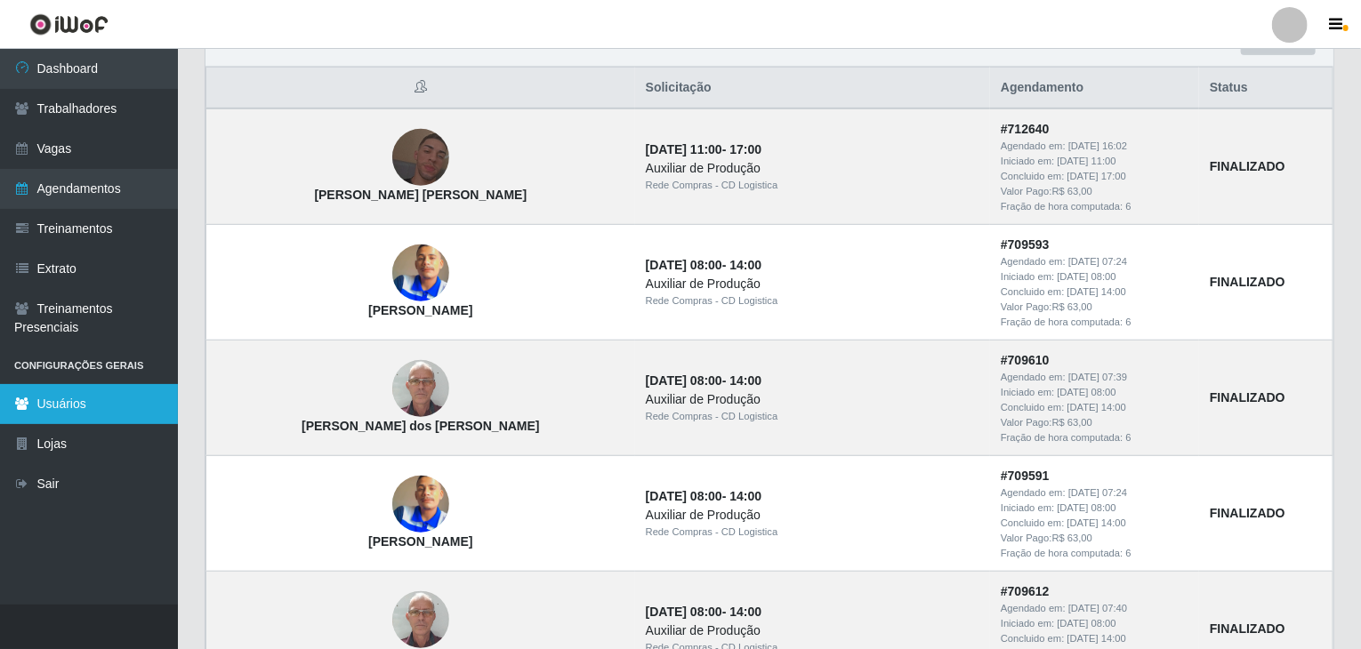
click at [53, 411] on link "Usuários" at bounding box center [89, 404] width 178 height 40
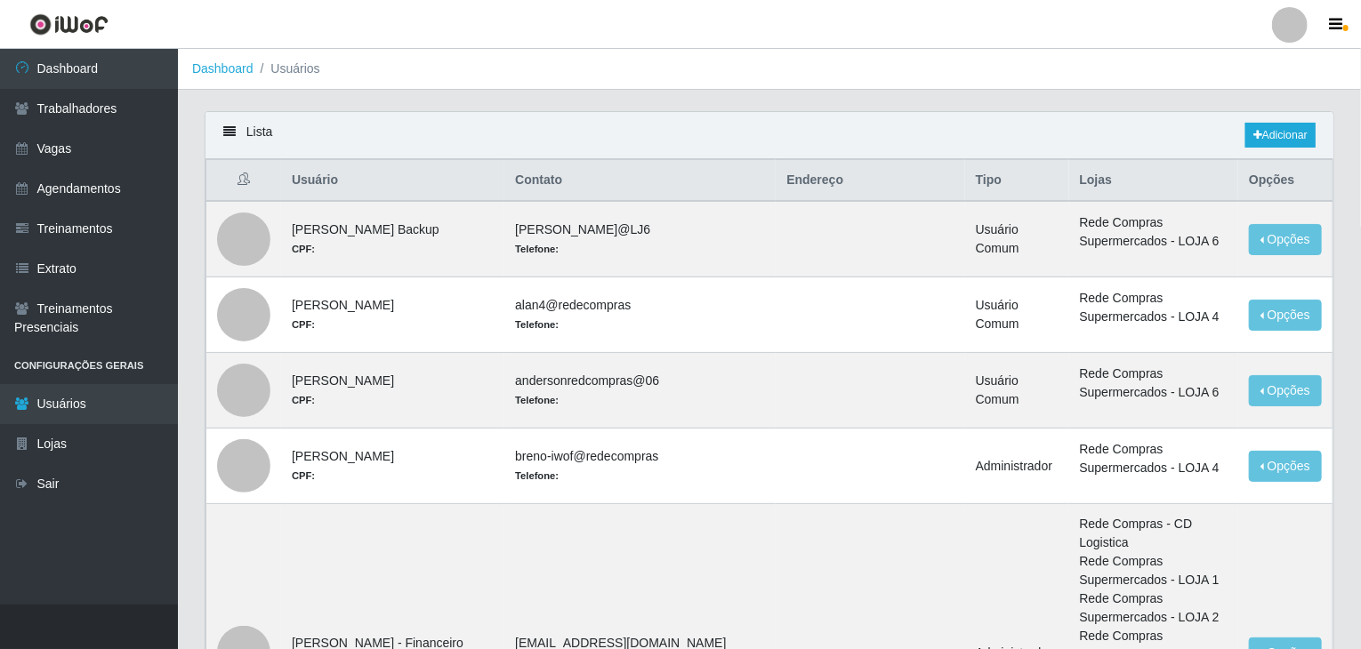
click at [229, 133] on icon at bounding box center [229, 131] width 12 height 12
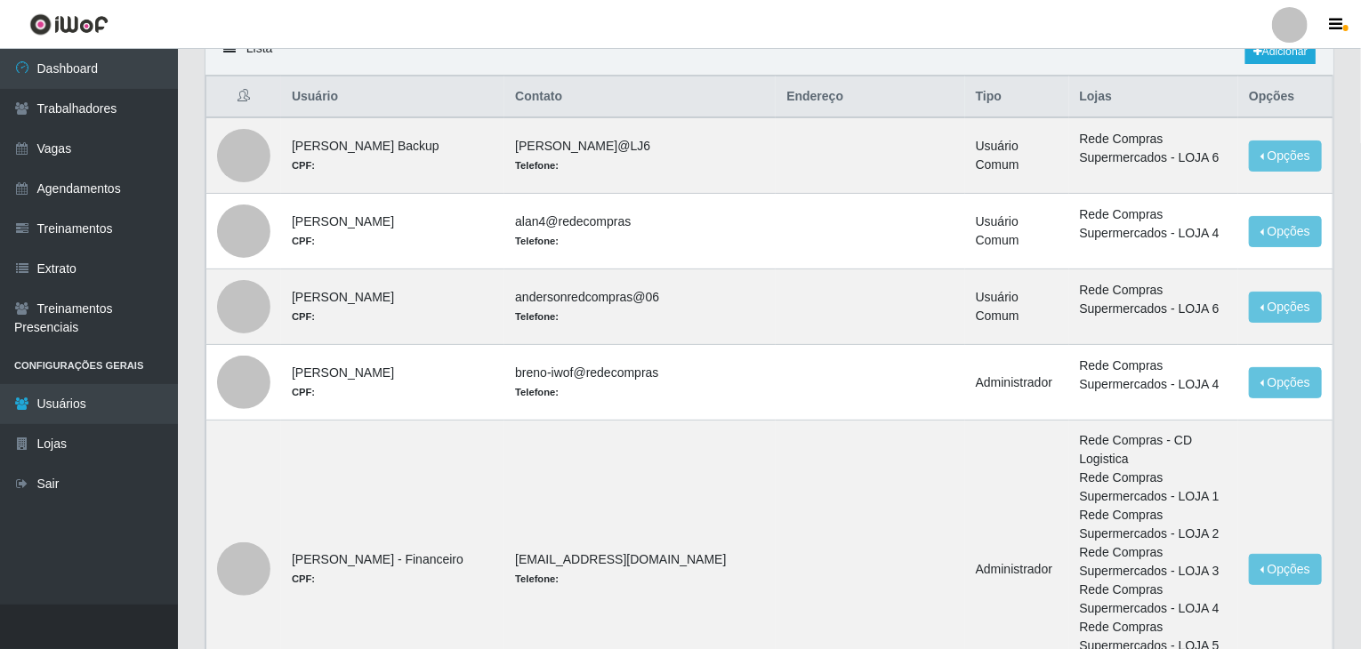
scroll to position [77, 0]
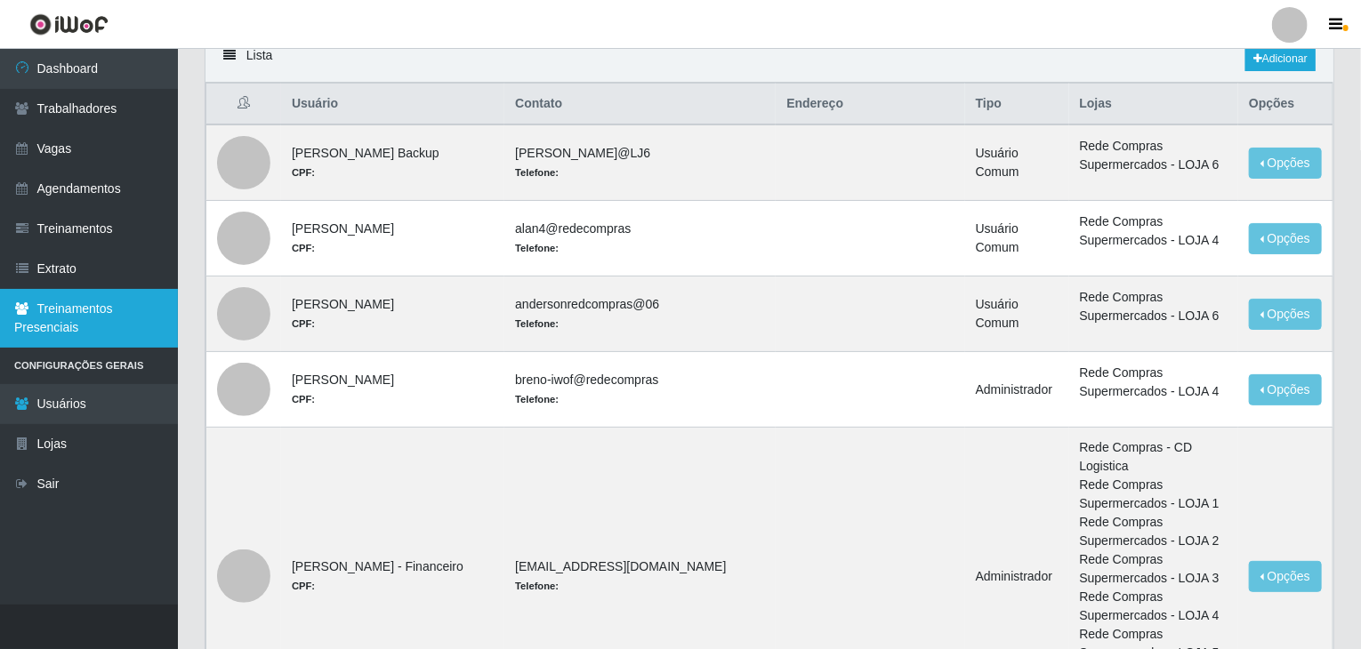
click at [77, 321] on link "Treinamentos Presenciais" at bounding box center [89, 318] width 178 height 59
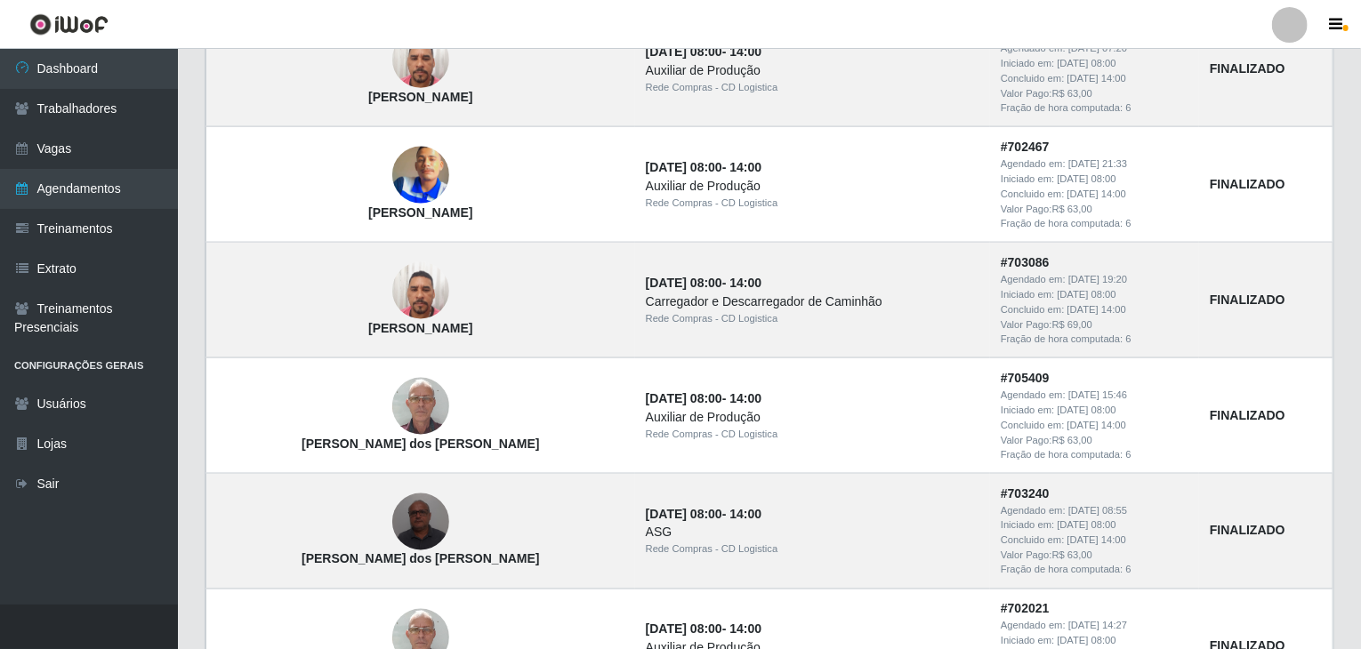
scroll to position [1470, 0]
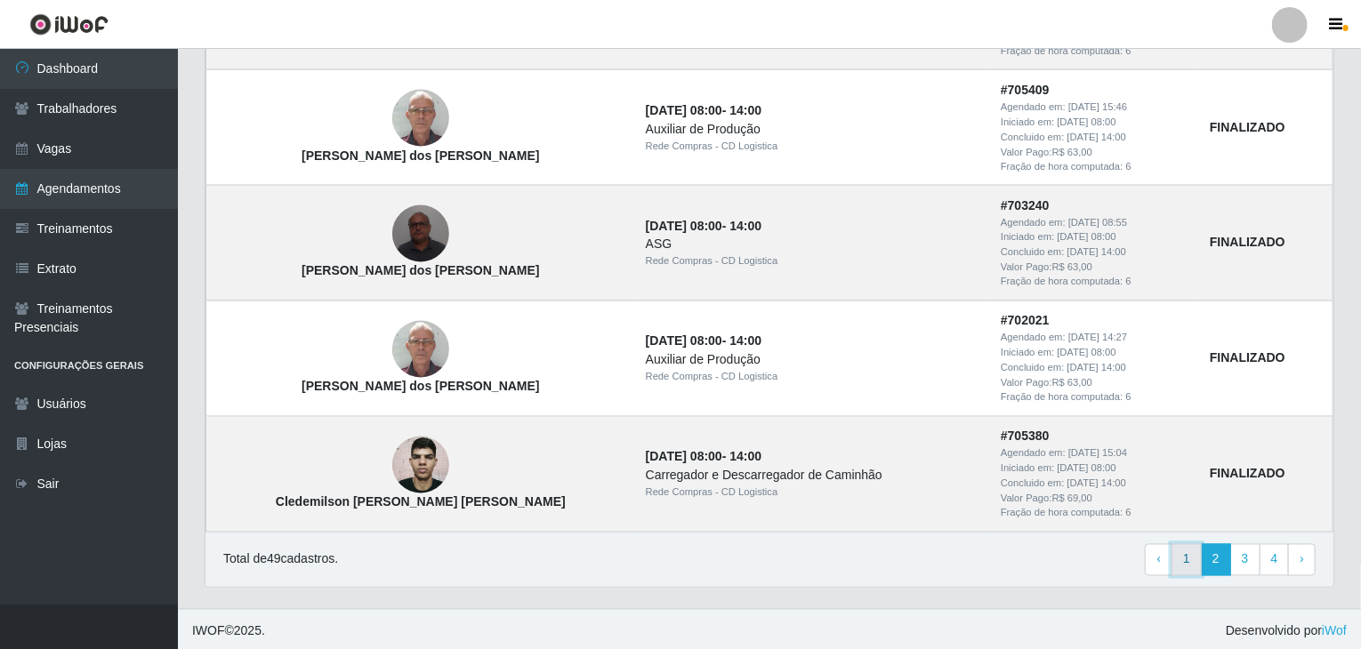
click at [1192, 562] on link "1" at bounding box center [1187, 560] width 30 height 32
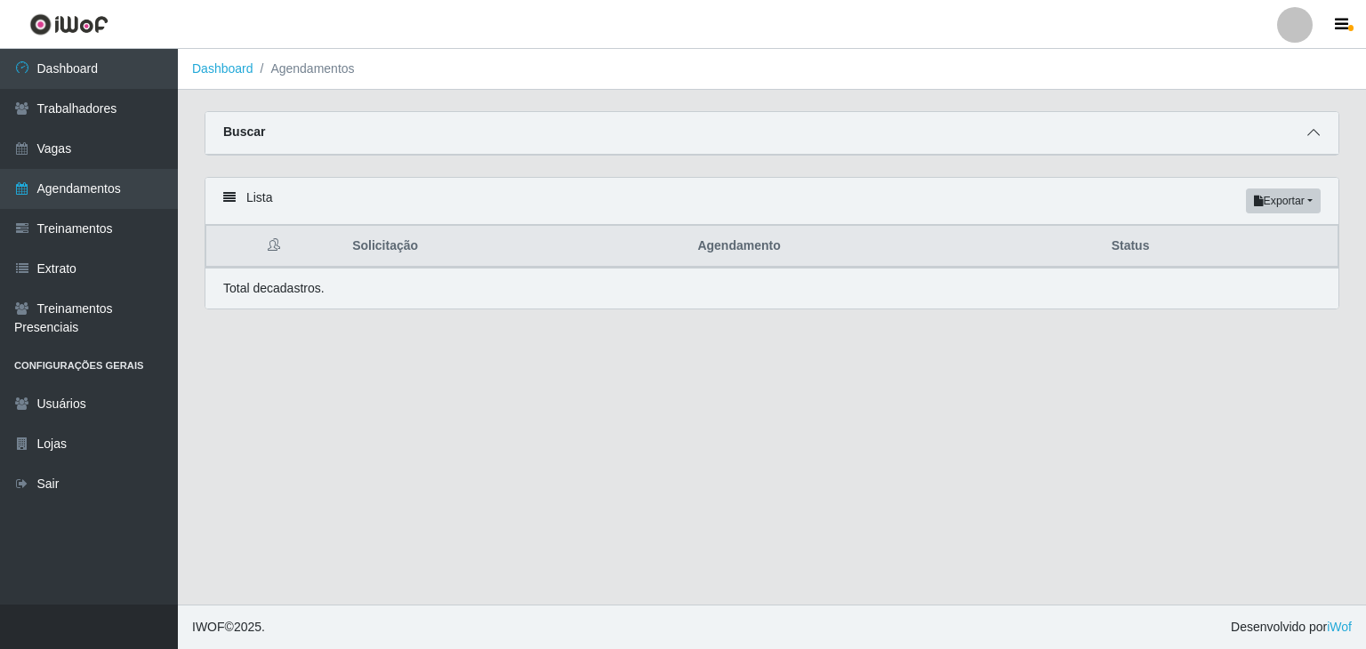
click at [1320, 133] on span at bounding box center [1313, 133] width 21 height 20
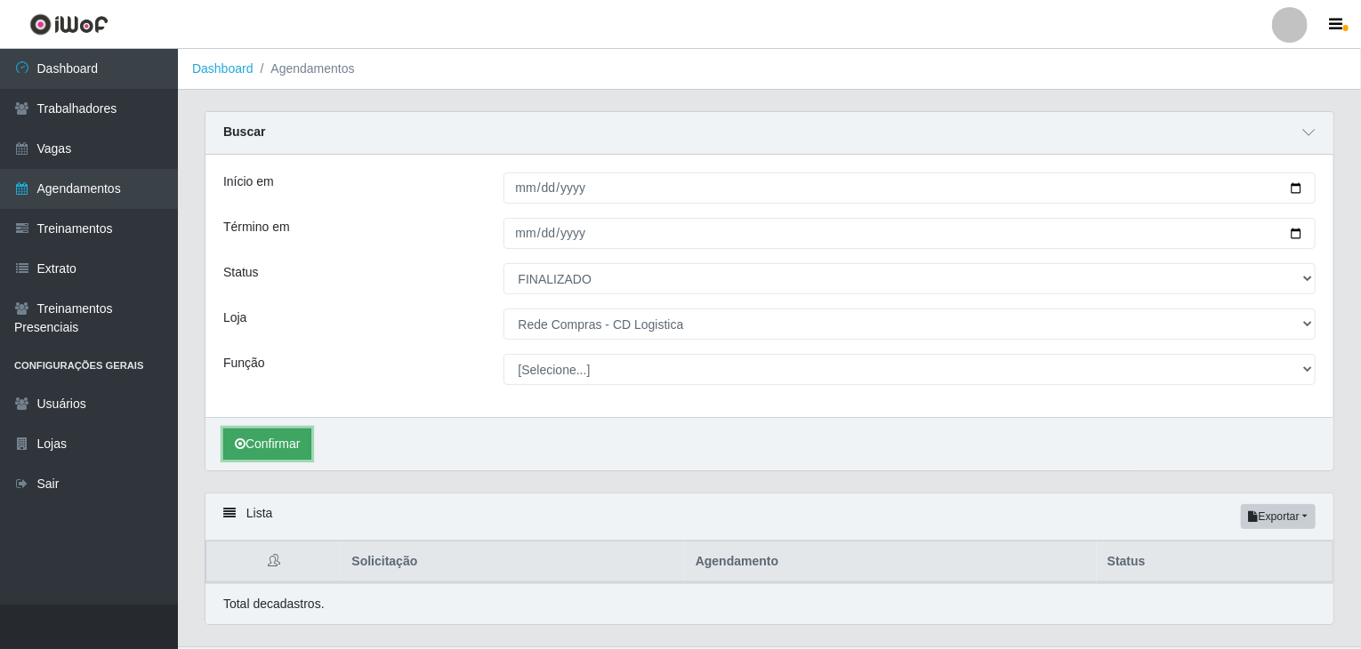
click at [291, 442] on button "Confirmar" at bounding box center [267, 444] width 88 height 31
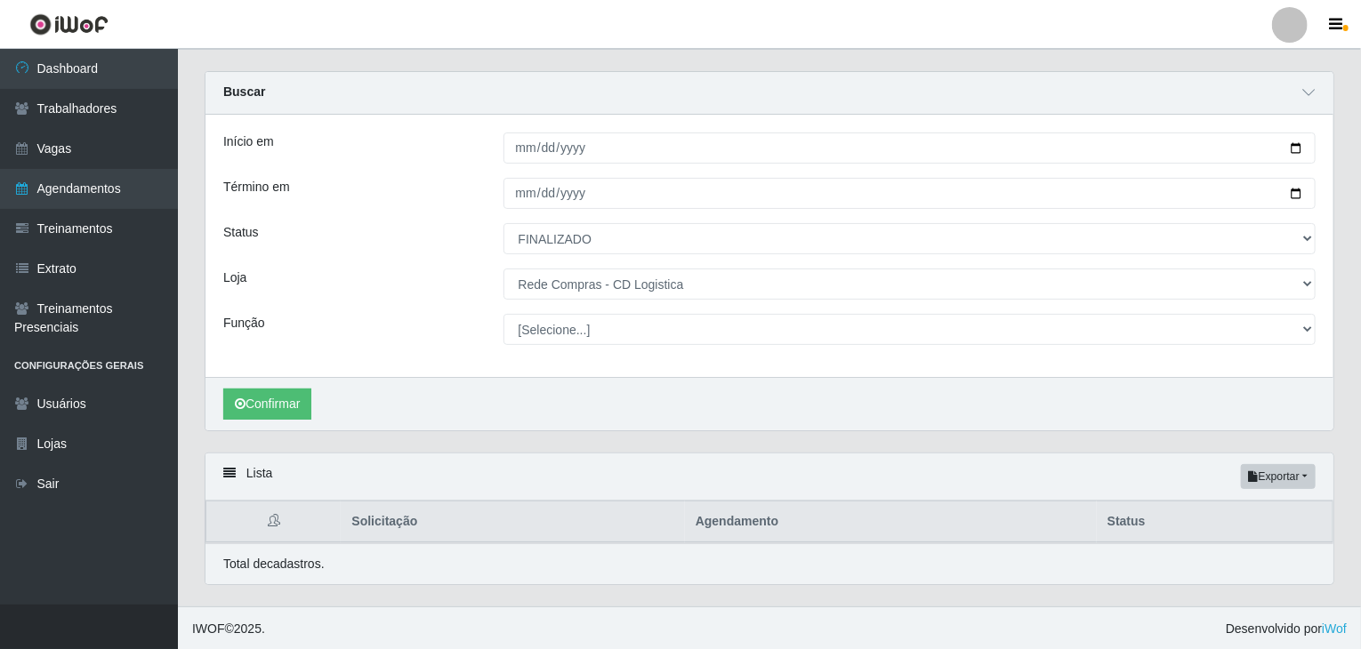
click at [264, 420] on div "Confirmar" at bounding box center [769, 403] width 1128 height 53
click at [282, 398] on button "Confirmar" at bounding box center [267, 404] width 88 height 31
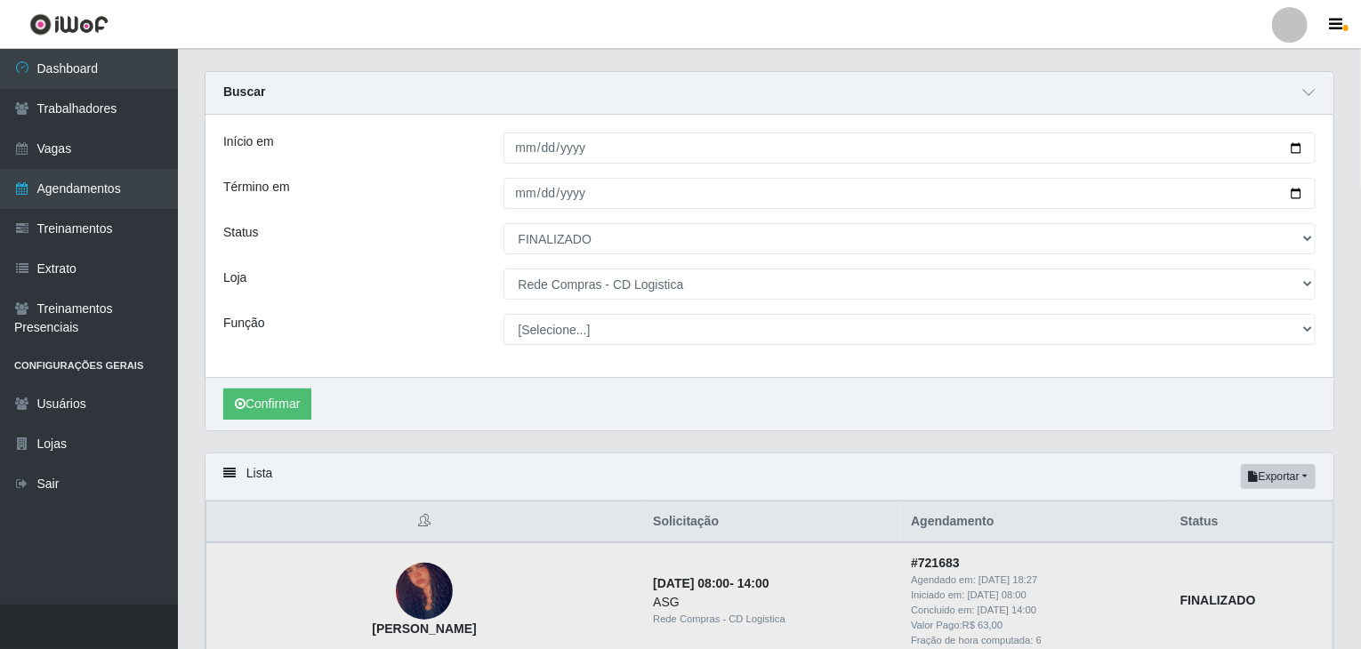
click at [398, 595] on img at bounding box center [424, 591] width 57 height 105
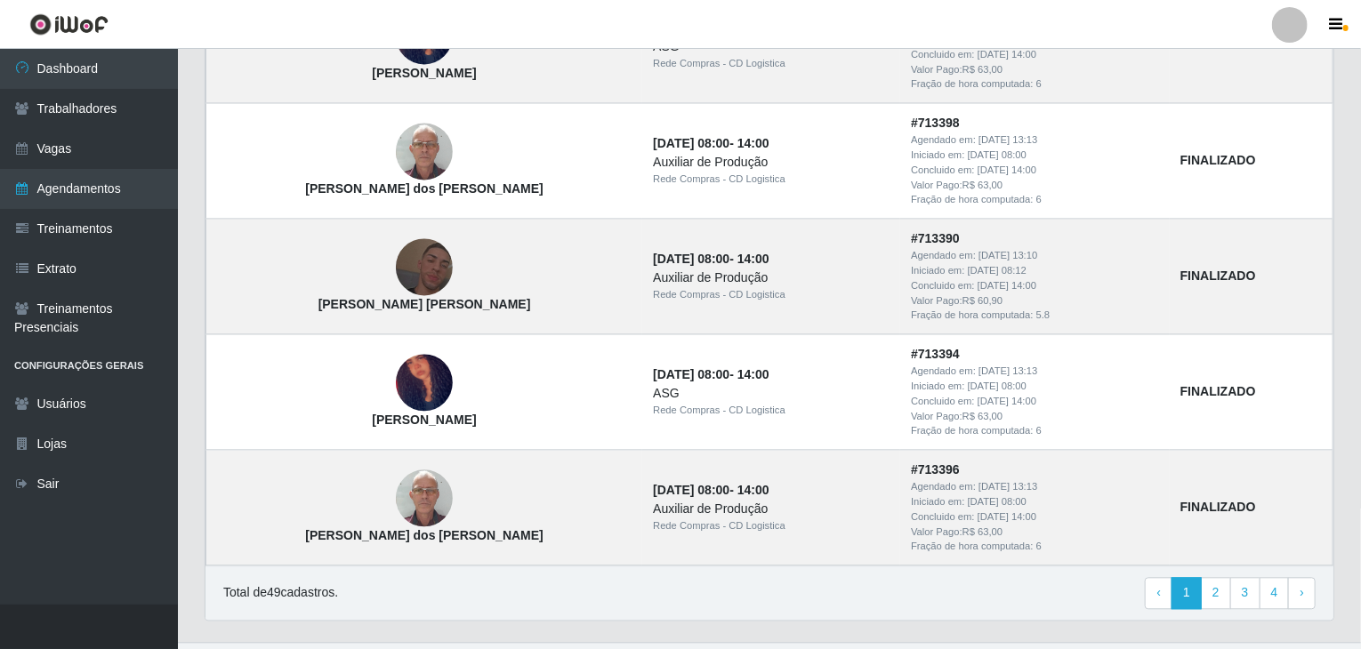
scroll to position [1766, 0]
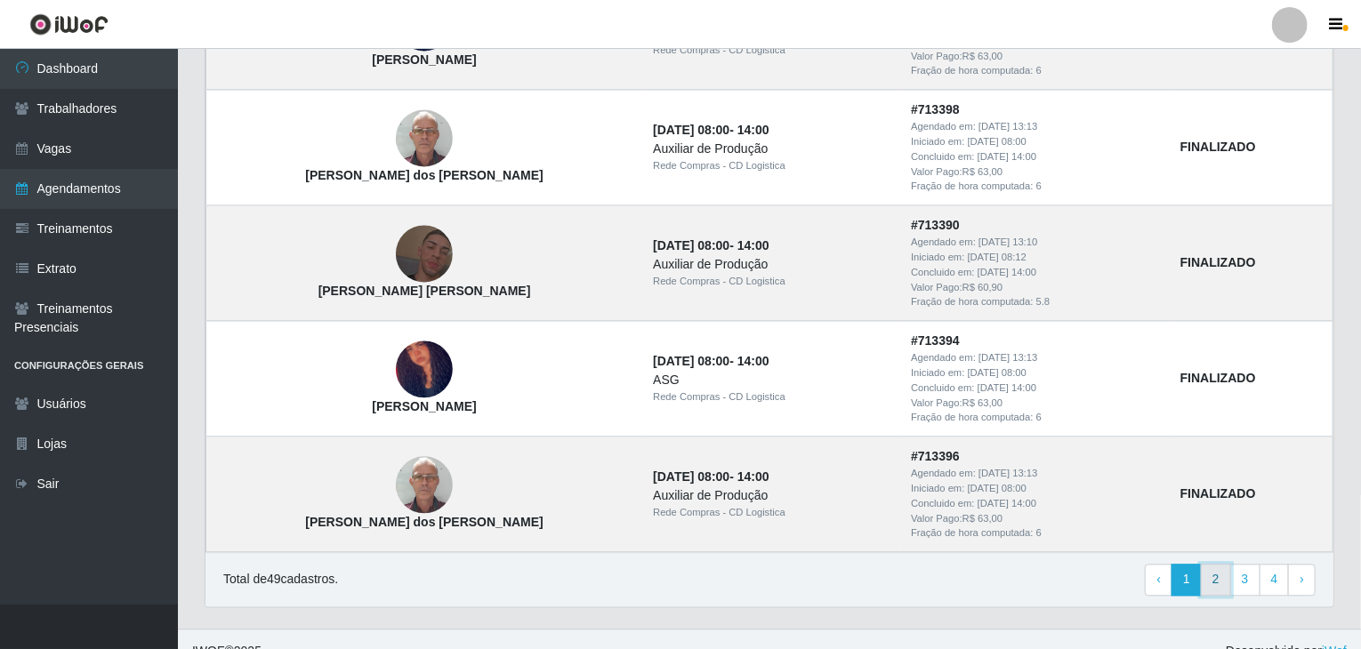
click at [1215, 576] on link "2" at bounding box center [1216, 580] width 30 height 32
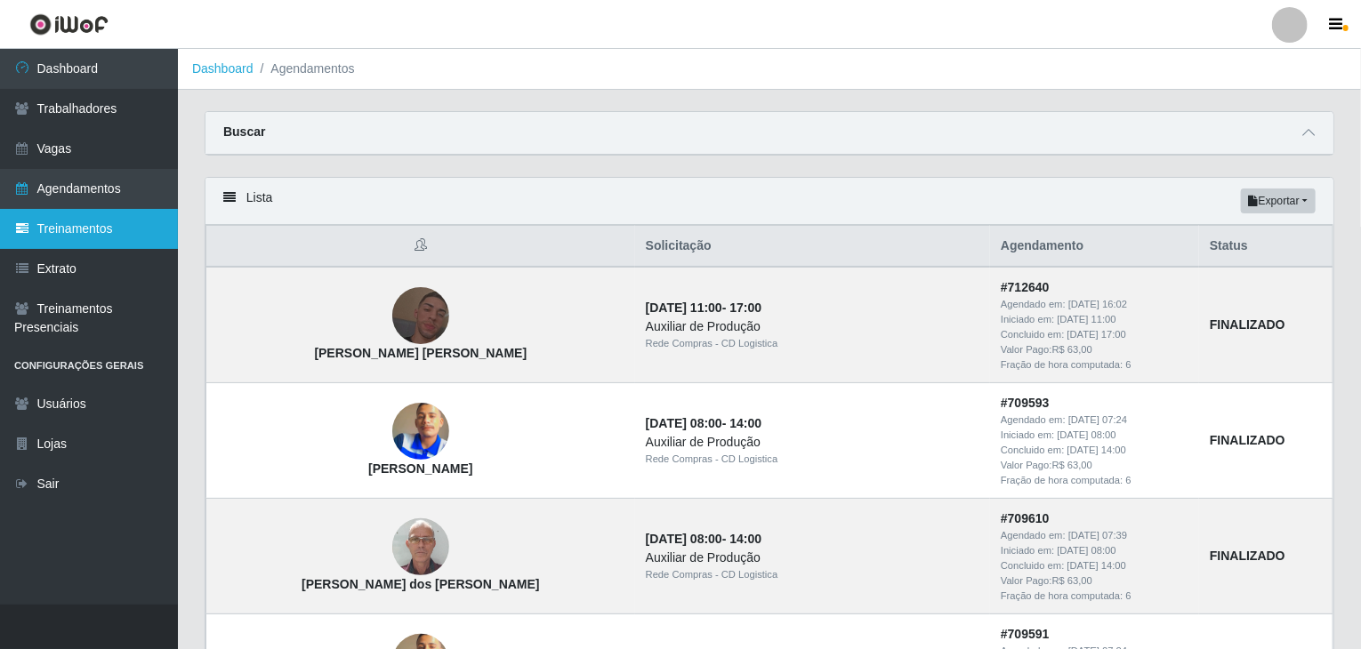
click at [106, 225] on link "Treinamentos" at bounding box center [89, 229] width 178 height 40
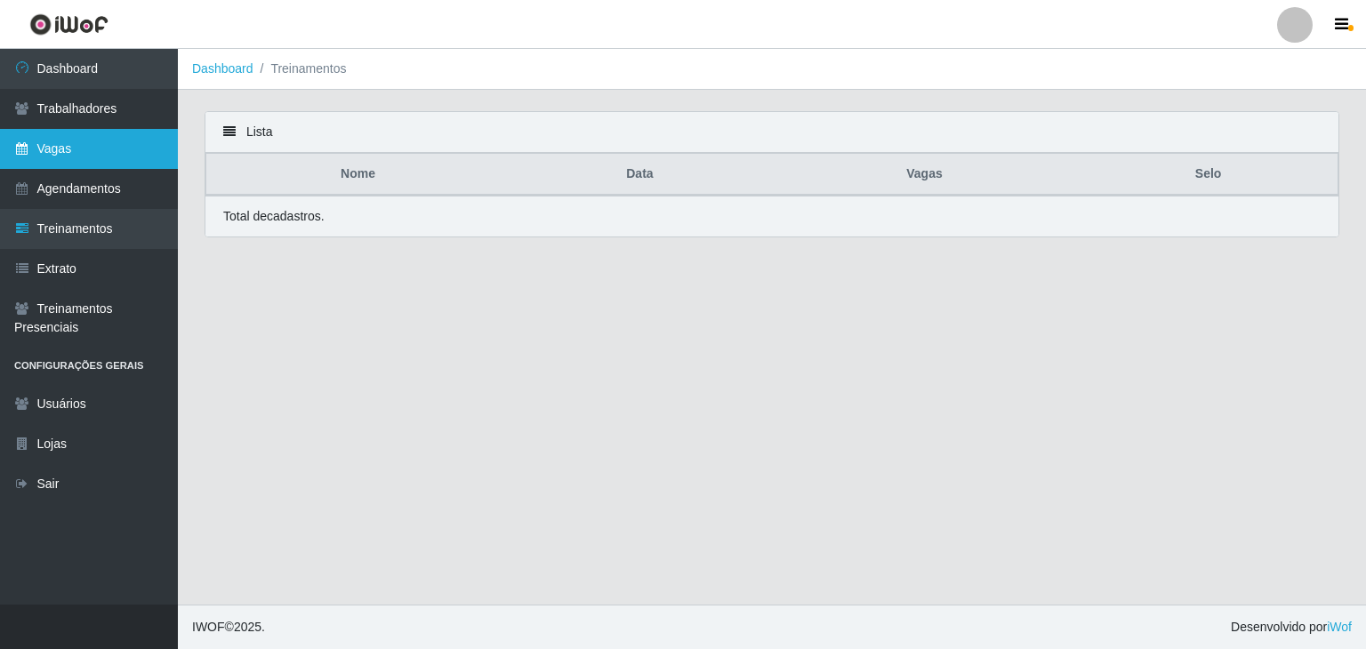
click at [96, 157] on link "Vagas" at bounding box center [89, 149] width 178 height 40
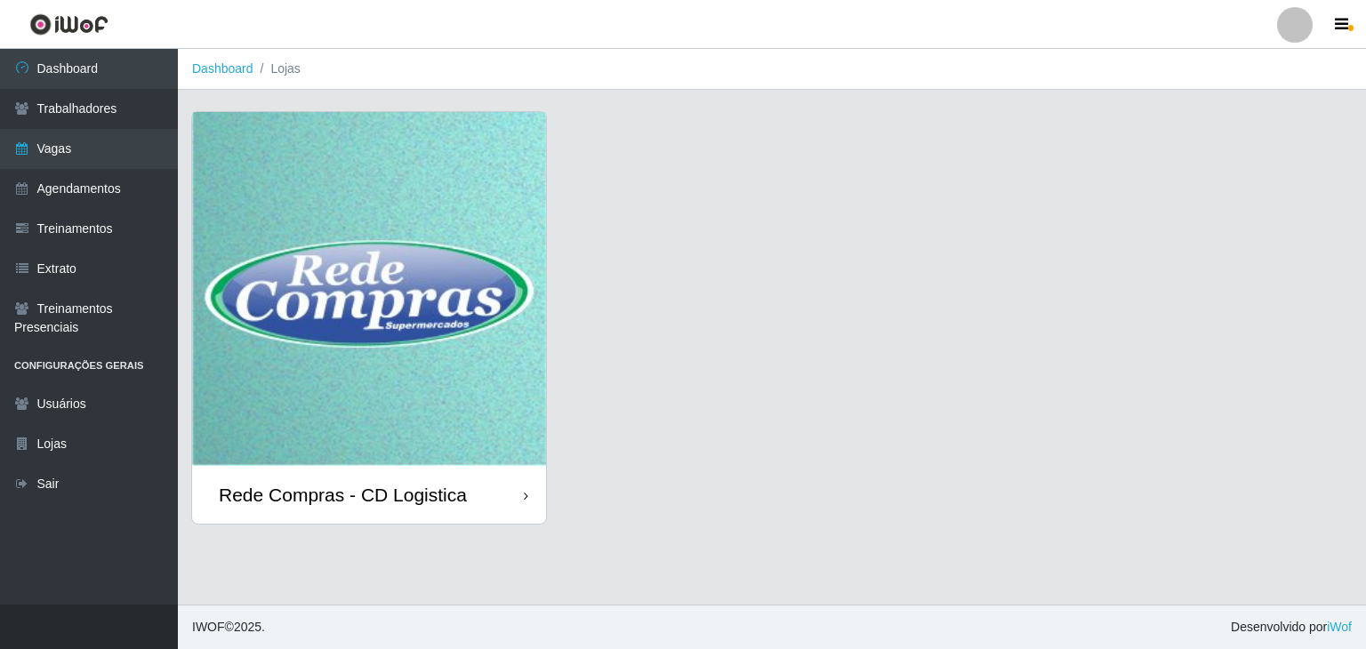
click at [334, 264] on img at bounding box center [369, 289] width 354 height 354
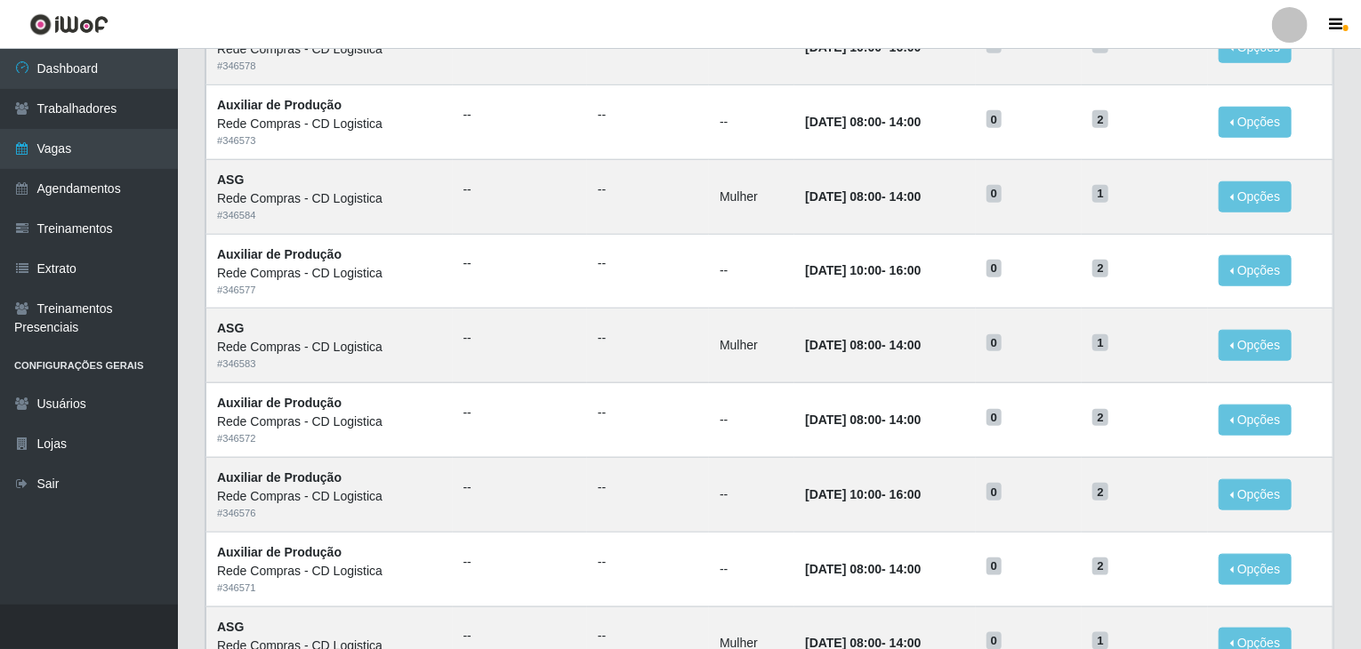
scroll to position [705, 0]
